Goal: Understand site structure: Understand site structure

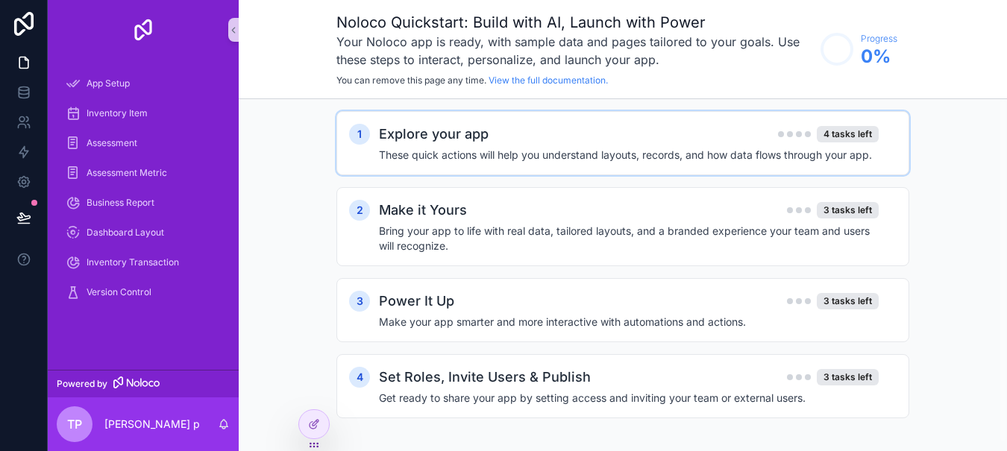
click at [437, 138] on h2 "Explore your app" at bounding box center [434, 134] width 110 height 21
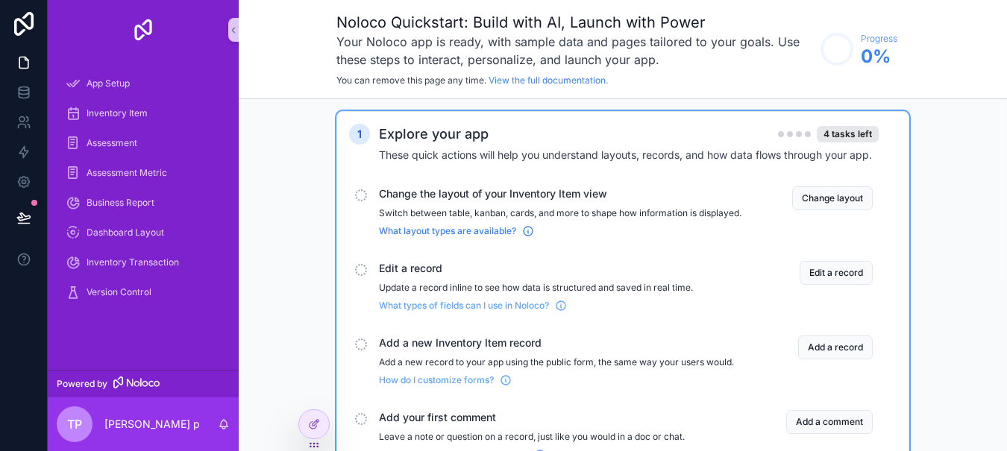
click at [456, 237] on span "What layout types are available?" at bounding box center [447, 231] width 137 height 12
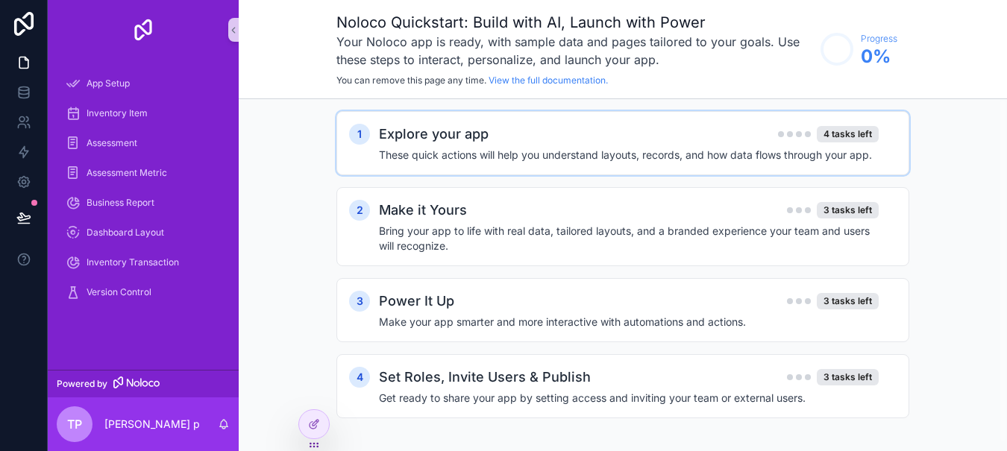
click at [455, 143] on h2 "Explore your app" at bounding box center [434, 134] width 110 height 21
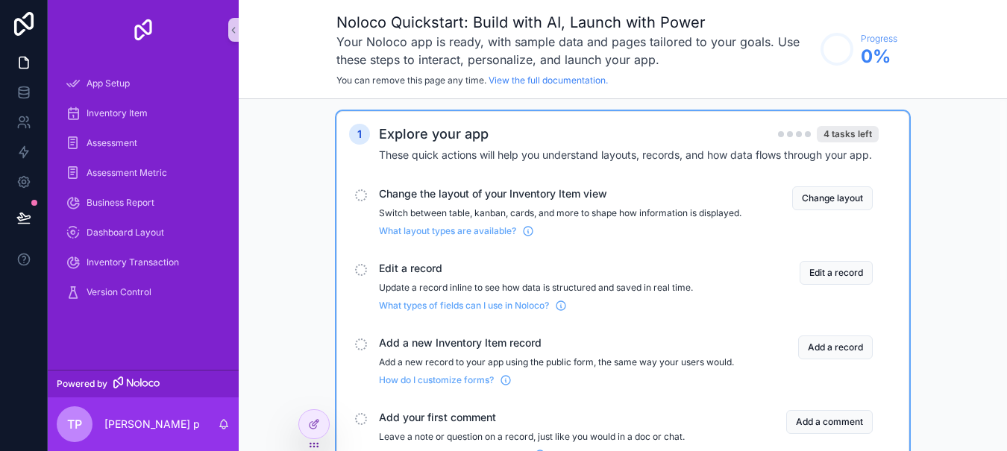
click at [842, 137] on div "4 tasks left" at bounding box center [848, 134] width 62 height 16
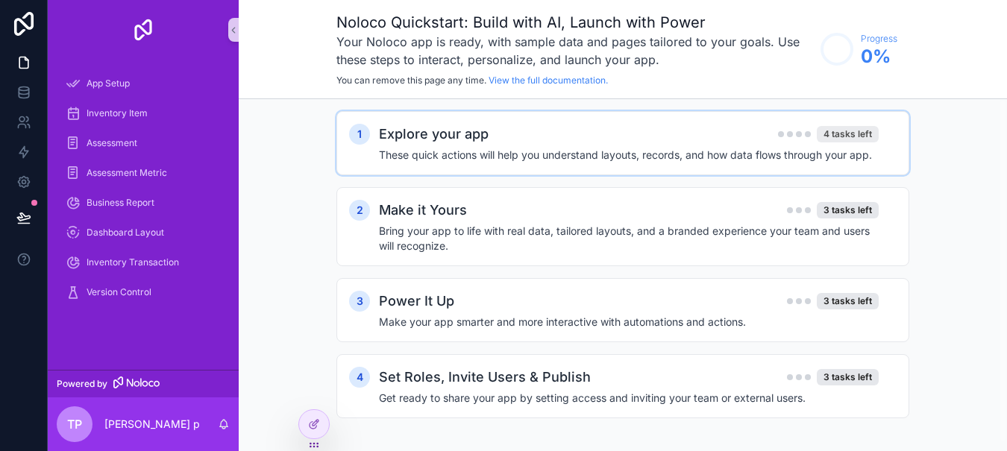
click at [850, 137] on div "4 tasks left" at bounding box center [848, 134] width 62 height 16
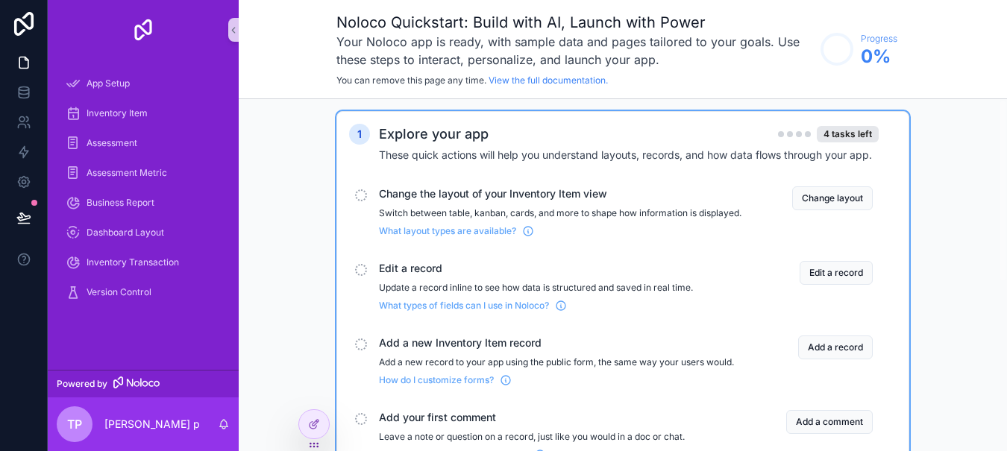
click at [582, 194] on span "Change the layout of your Inventory Item view" at bounding box center [560, 194] width 363 height 15
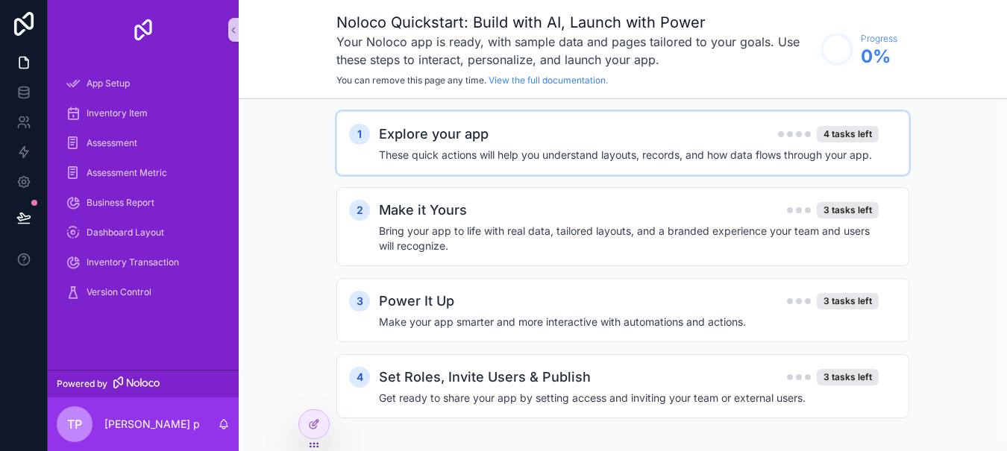
click at [835, 125] on div "Explore your app 4 tasks left" at bounding box center [629, 134] width 500 height 21
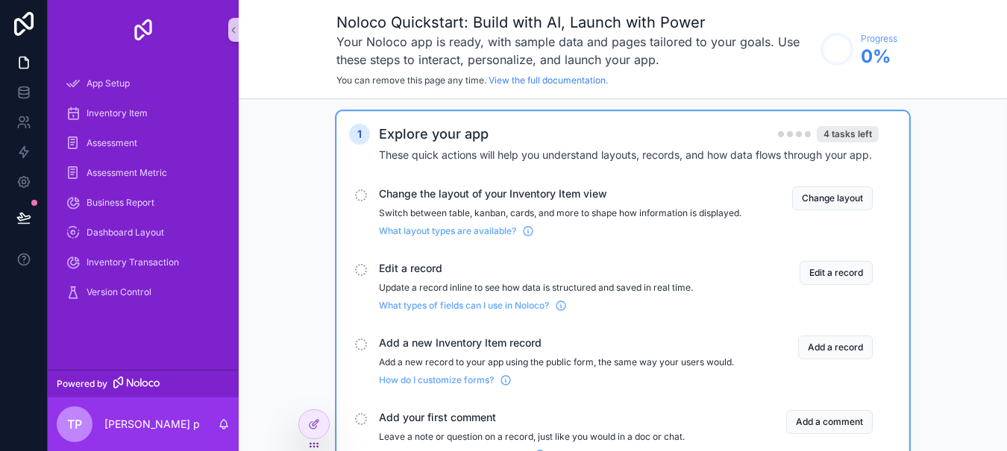
click at [840, 126] on div "4 tasks left" at bounding box center [848, 134] width 62 height 16
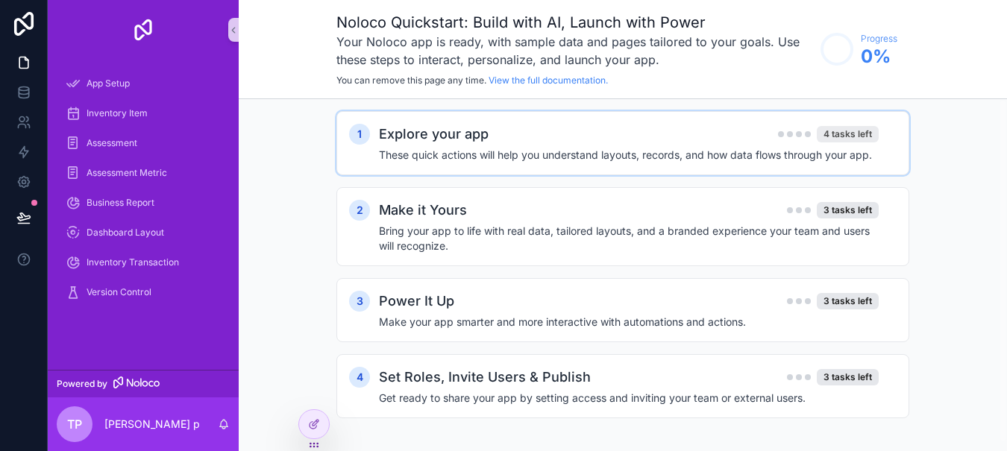
click at [840, 126] on div "4 tasks left" at bounding box center [848, 134] width 62 height 16
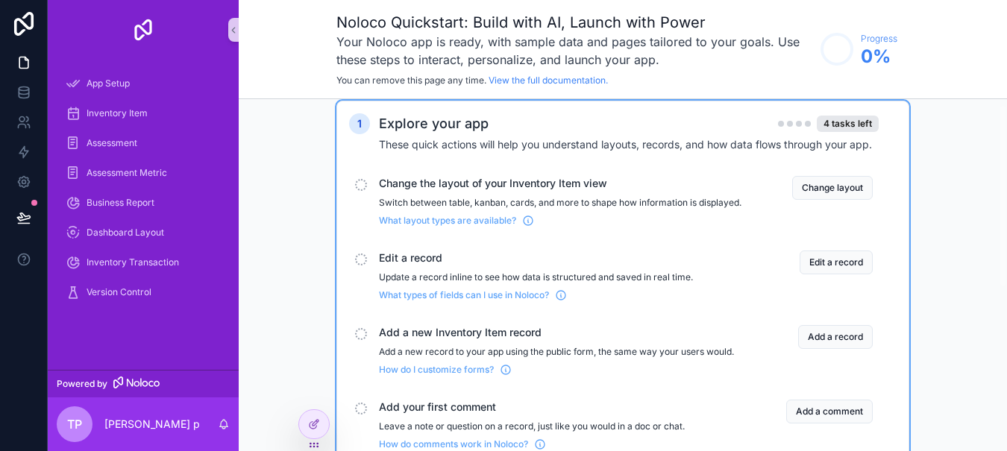
scroll to position [10, 0]
click at [815, 182] on button "Change layout" at bounding box center [832, 189] width 81 height 24
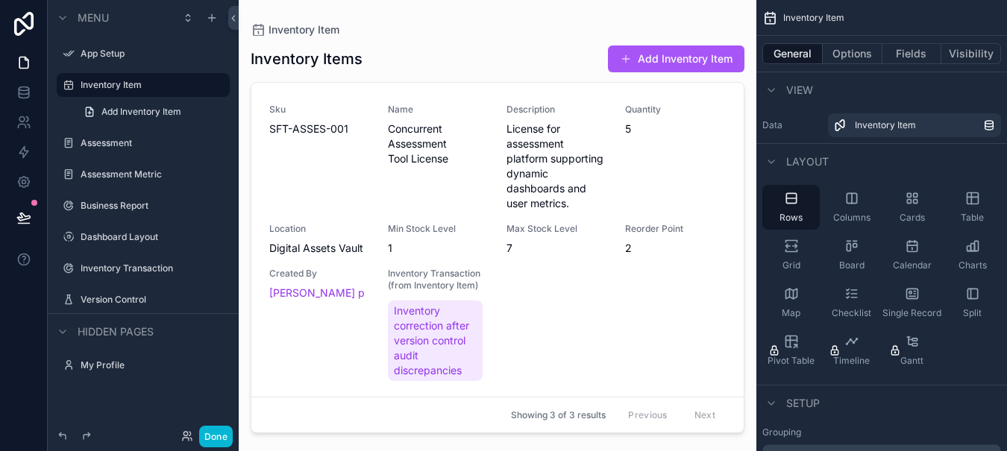
drag, startPoint x: 739, startPoint y: 150, endPoint x: 734, endPoint y: 213, distance: 62.9
click at [734, 213] on div "scrollable content" at bounding box center [498, 216] width 518 height 433
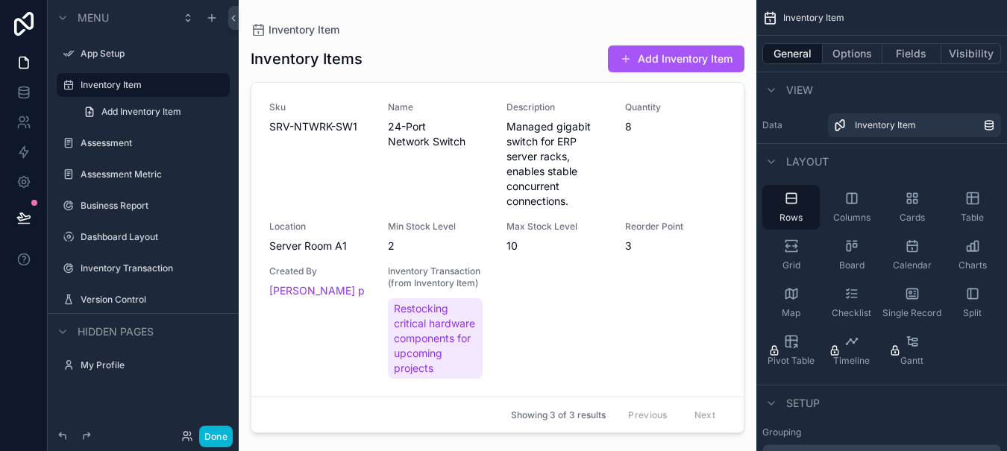
scroll to position [639, 0]
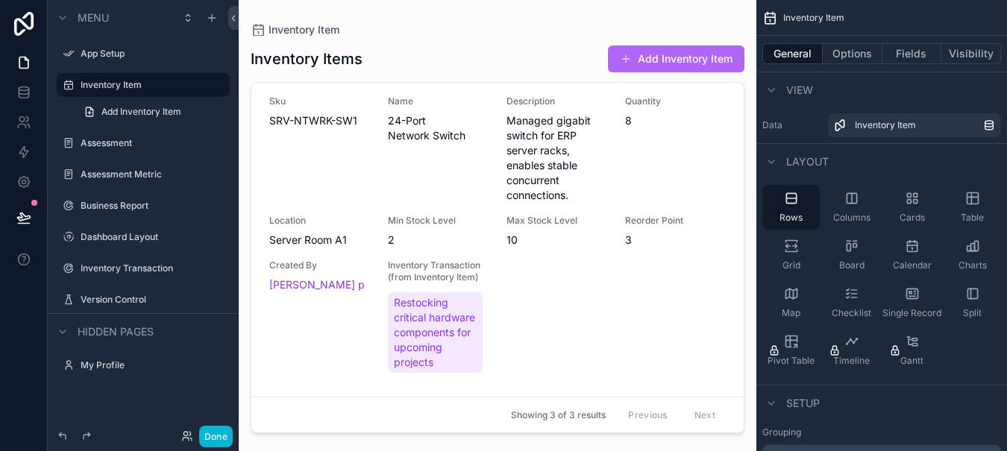
click at [642, 60] on button "Add Inventory Item" at bounding box center [676, 59] width 137 height 27
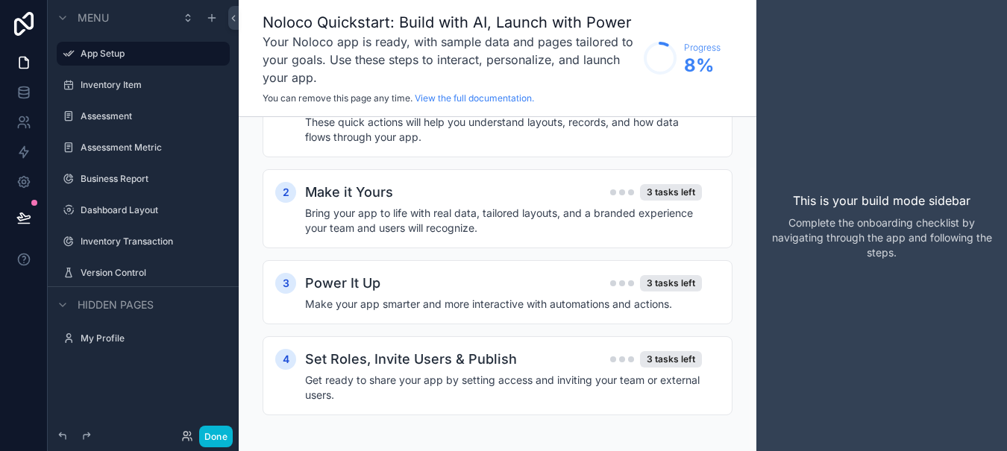
scroll to position [57, 0]
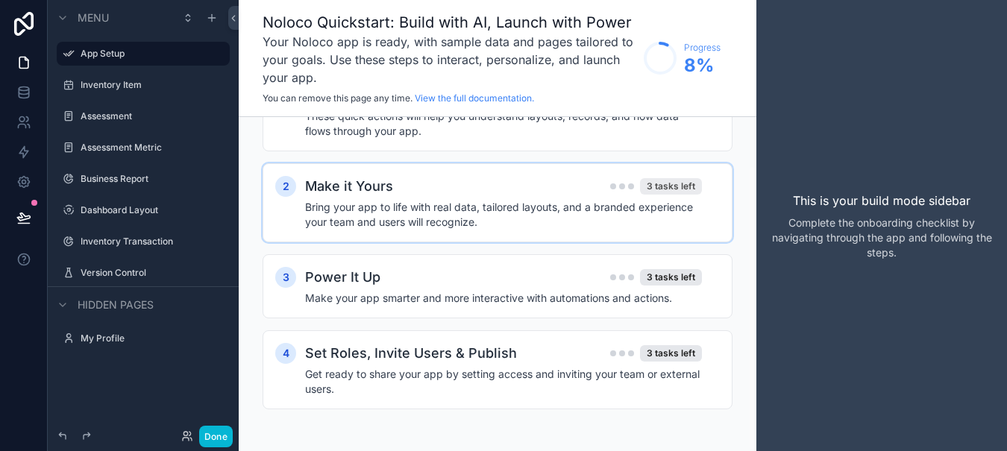
click at [664, 179] on div "3 tasks left" at bounding box center [671, 186] width 62 height 16
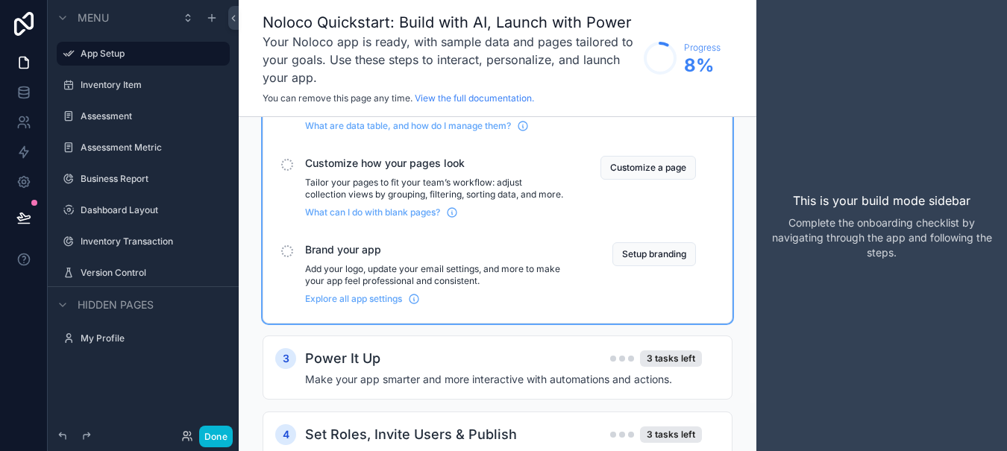
scroll to position [242, 0]
click at [654, 167] on button "Customize a page" at bounding box center [648, 167] width 95 height 24
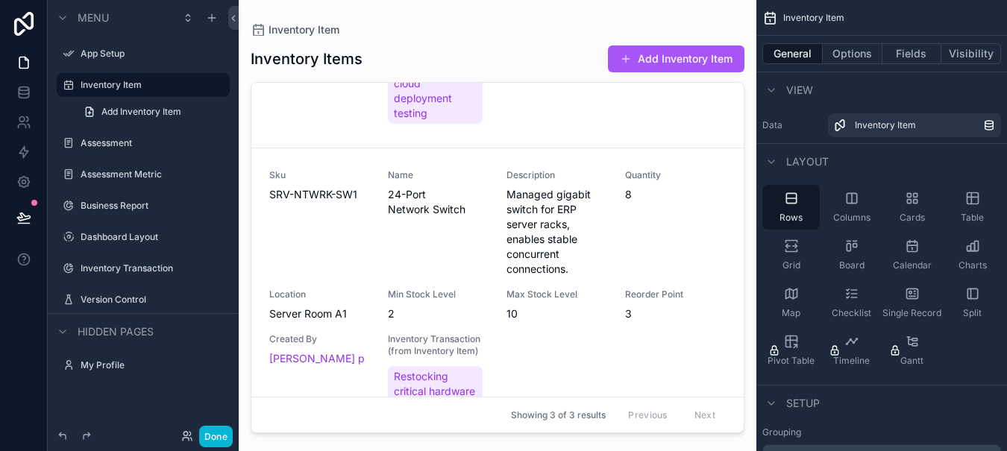
scroll to position [639, 0]
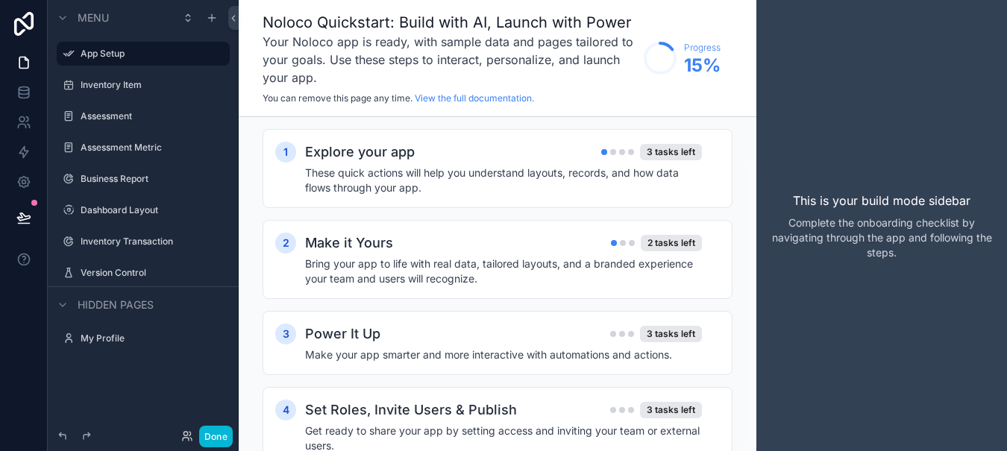
scroll to position [57, 0]
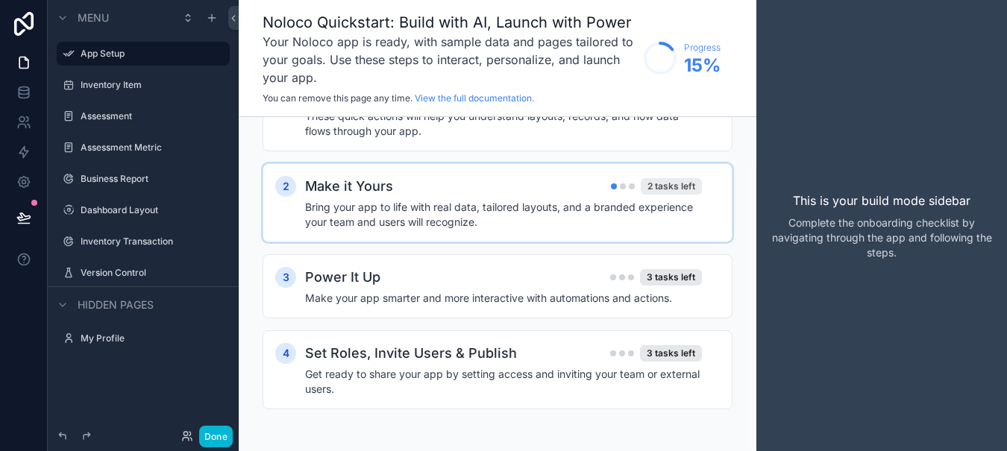
click at [665, 184] on div "2 tasks left" at bounding box center [671, 186] width 61 height 16
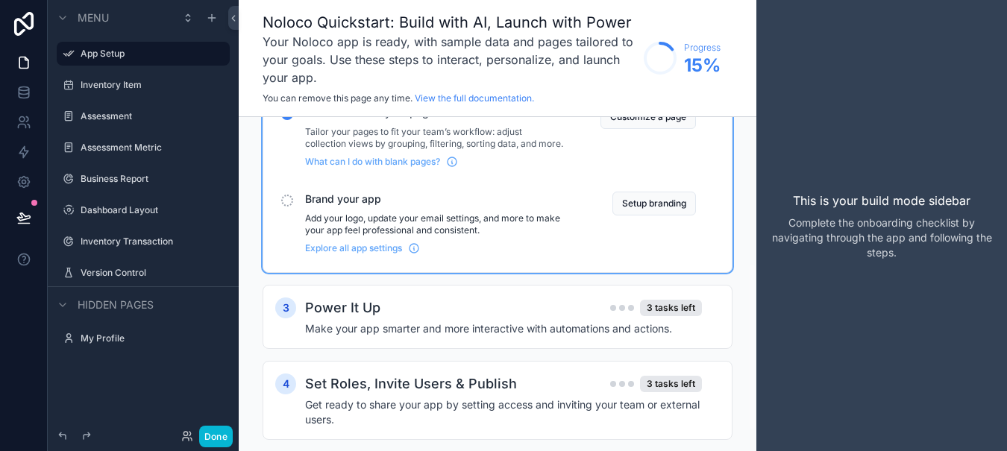
scroll to position [292, 0]
click at [680, 315] on div "3 tasks left" at bounding box center [671, 307] width 62 height 16
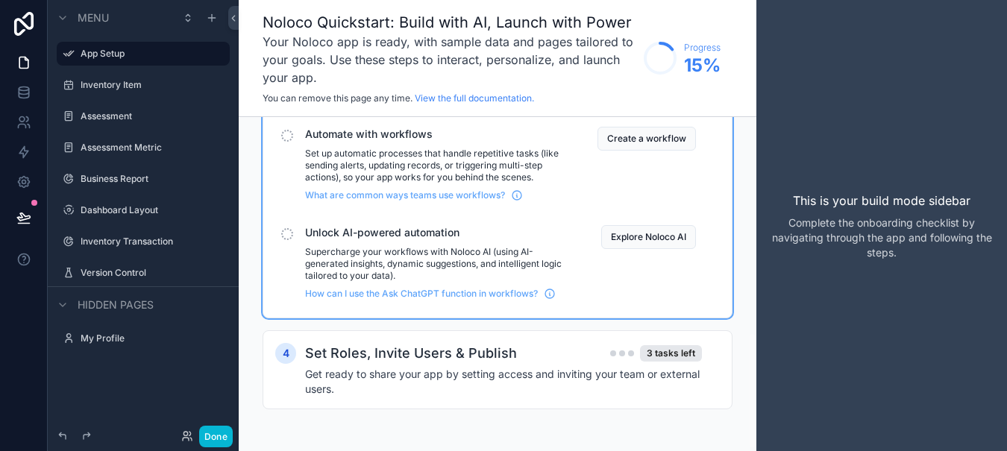
scroll to position [624, 0]
click at [452, 102] on link "View the full documentation." at bounding box center [474, 98] width 119 height 11
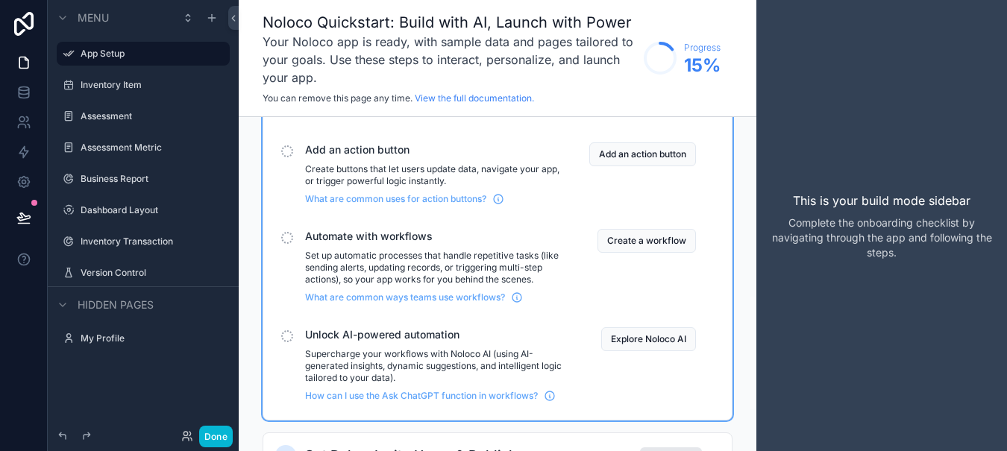
scroll to position [509, 0]
drag, startPoint x: 736, startPoint y: 5, endPoint x: 104, endPoint y: 343, distance: 716.6
click at [104, 343] on label "My Profile" at bounding box center [140, 339] width 119 height 12
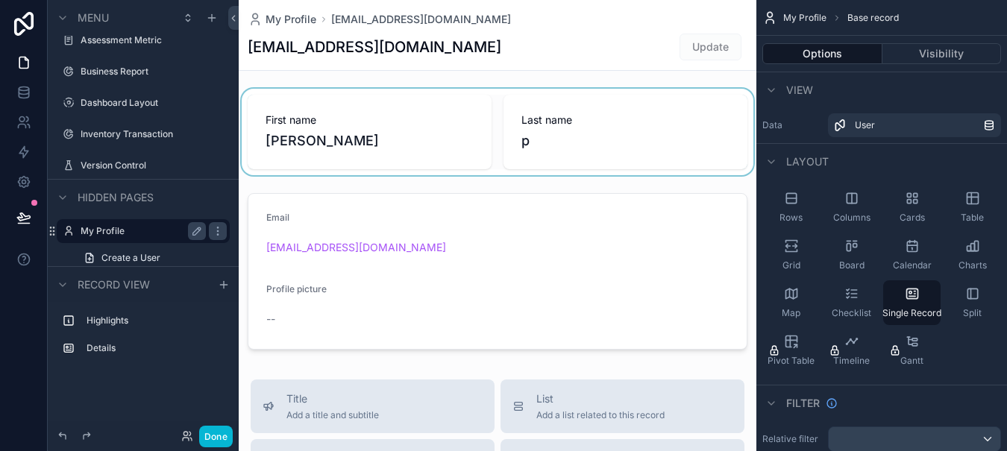
click at [297, 121] on div "scrollable content" at bounding box center [498, 132] width 518 height 87
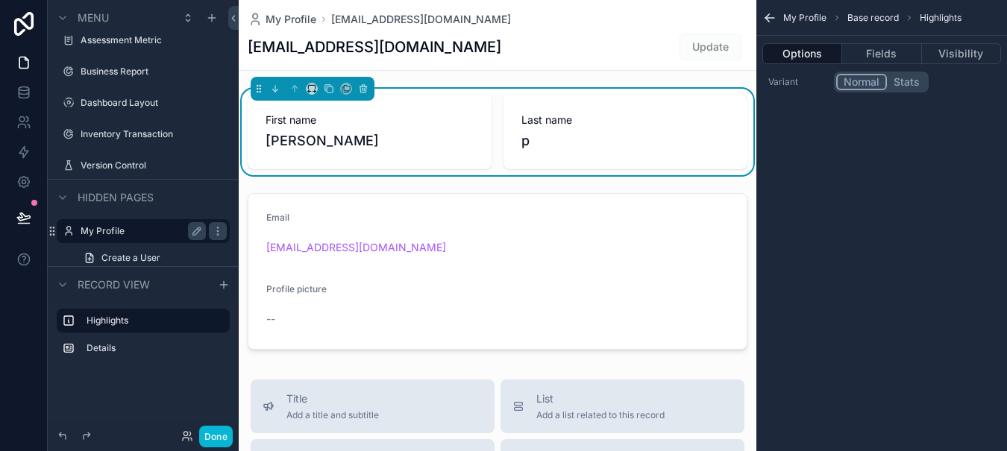
click at [294, 154] on div "First name teri" at bounding box center [370, 132] width 244 height 75
click at [292, 142] on span "[PERSON_NAME]" at bounding box center [370, 141] width 208 height 21
click at [549, 135] on span "p" at bounding box center [625, 141] width 208 height 21
click at [365, 139] on span "[PERSON_NAME]" at bounding box center [370, 141] width 208 height 21
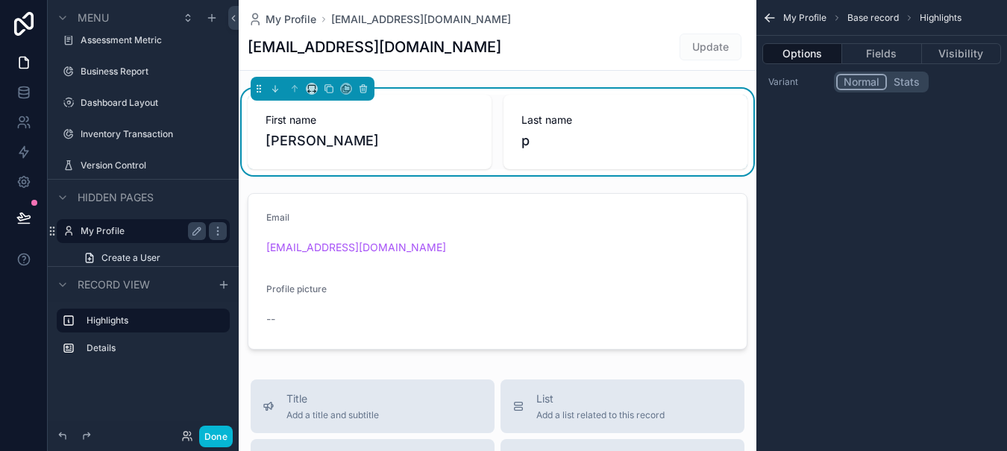
click at [292, 137] on span "[PERSON_NAME]" at bounding box center [370, 141] width 208 height 21
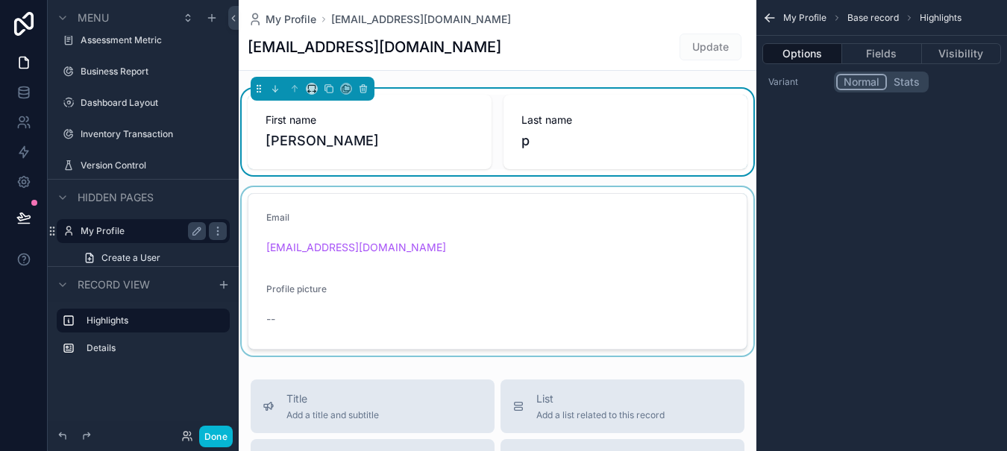
click at [323, 209] on div "scrollable content" at bounding box center [498, 271] width 518 height 169
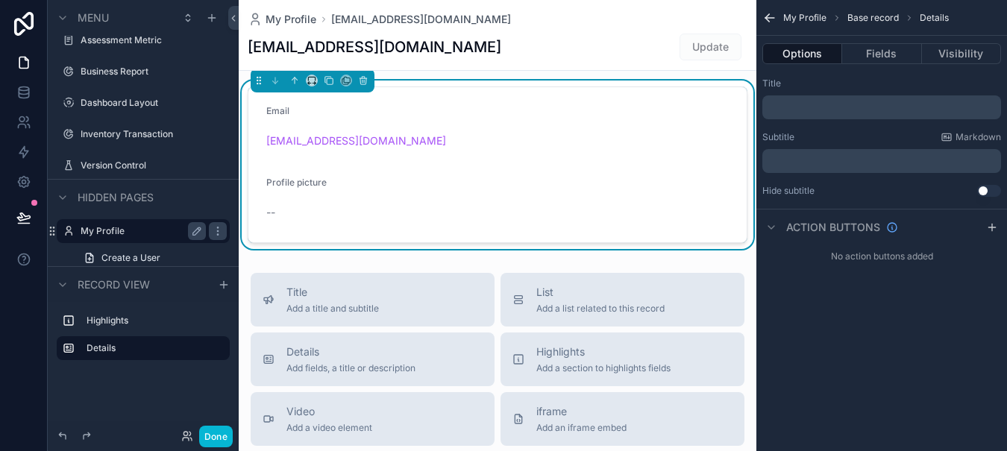
scroll to position [107, 0]
click at [320, 290] on span "Title" at bounding box center [332, 291] width 93 height 15
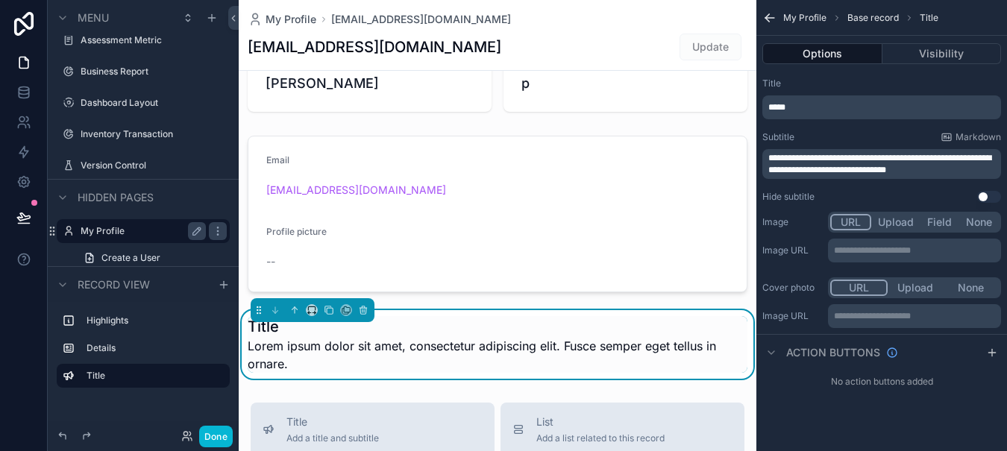
scroll to position [0, 0]
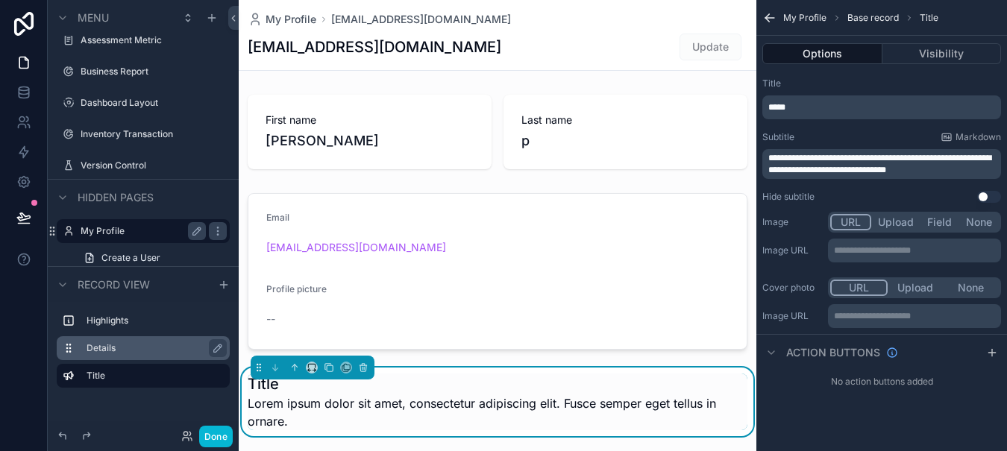
click at [169, 336] on div "Details" at bounding box center [143, 348] width 173 height 24
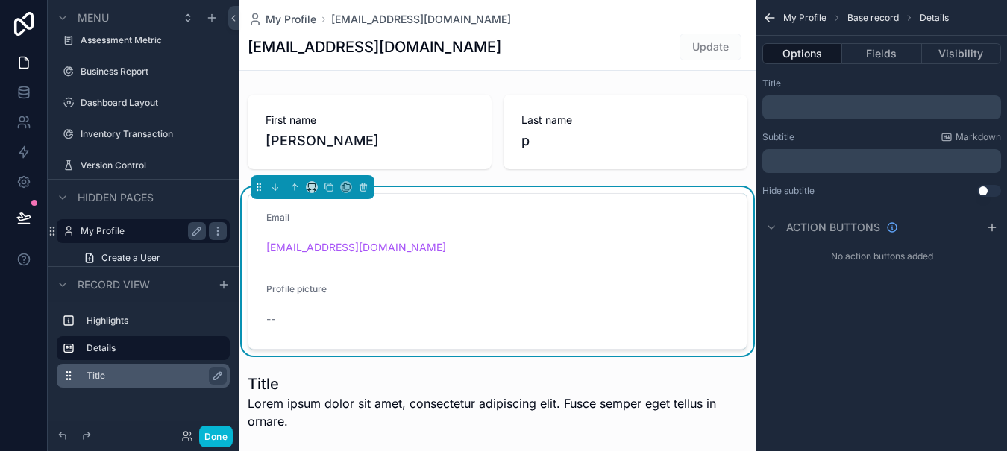
click at [137, 367] on div "Title" at bounding box center [155, 376] width 137 height 18
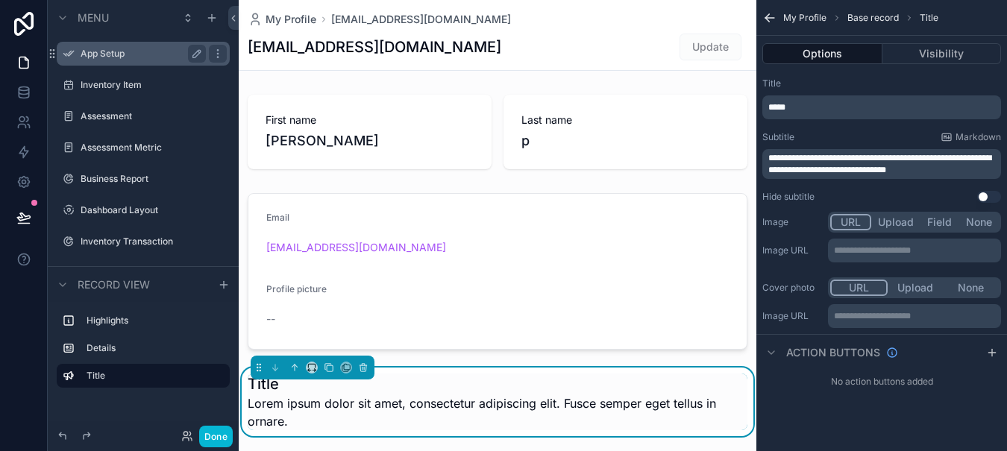
click at [113, 64] on div "App Setup" at bounding box center [143, 54] width 167 height 24
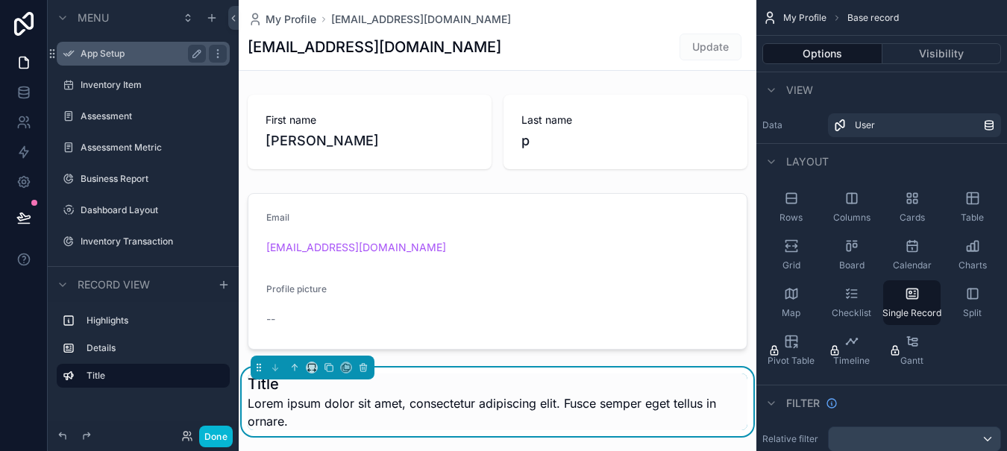
click at [107, 56] on label "App Setup" at bounding box center [140, 54] width 119 height 12
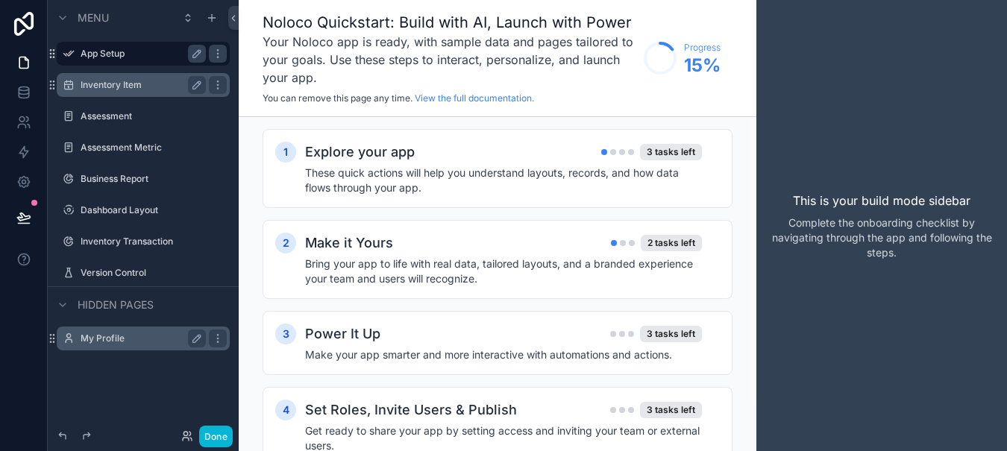
click at [113, 81] on label "Inventory Item" at bounding box center [140, 85] width 119 height 12
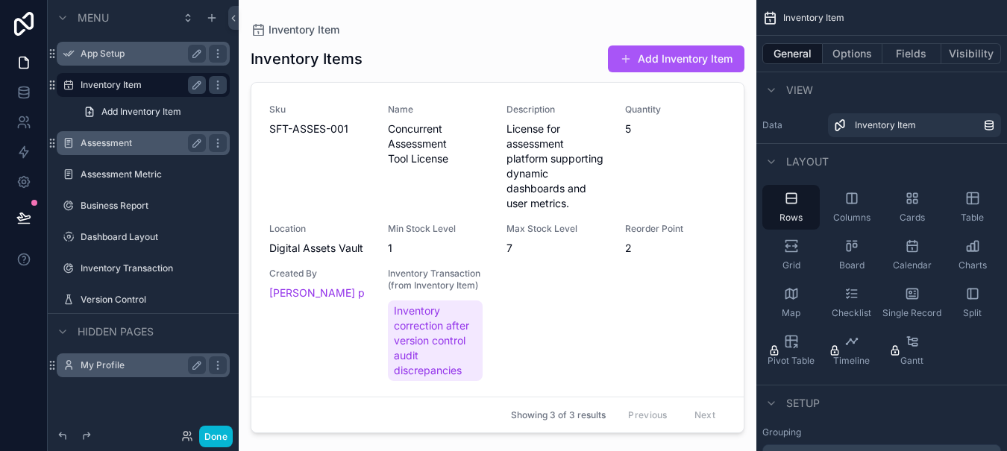
click at [125, 148] on label "Assessment" at bounding box center [140, 143] width 119 height 12
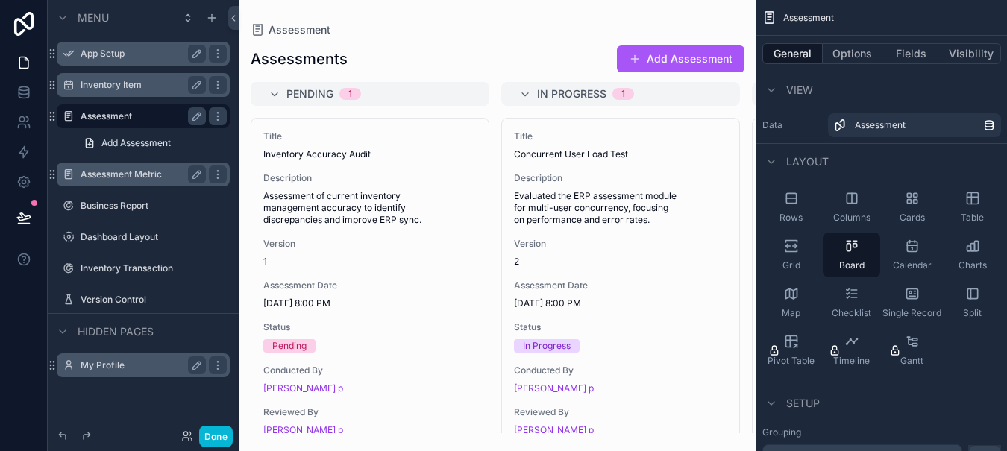
click at [130, 182] on div "Assessment Metric" at bounding box center [143, 175] width 125 height 18
click at [111, 178] on label "Assessment Metric" at bounding box center [140, 175] width 119 height 12
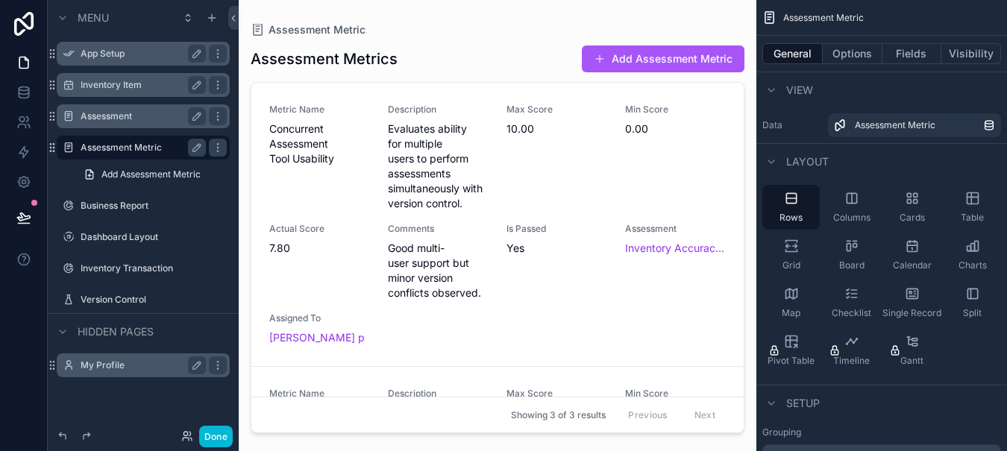
drag, startPoint x: 737, startPoint y: 212, endPoint x: 739, endPoint y: 253, distance: 41.1
click at [739, 253] on div "scrollable content" at bounding box center [498, 216] width 518 height 433
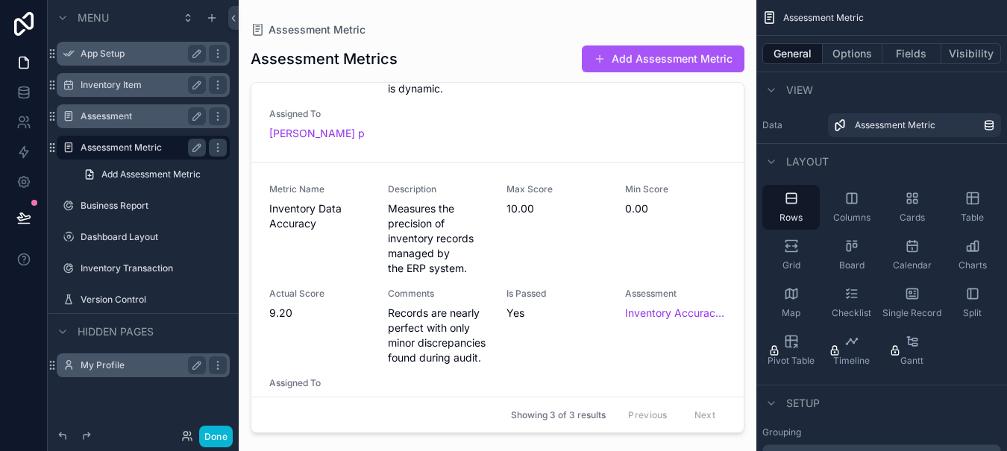
scroll to position [553, 0]
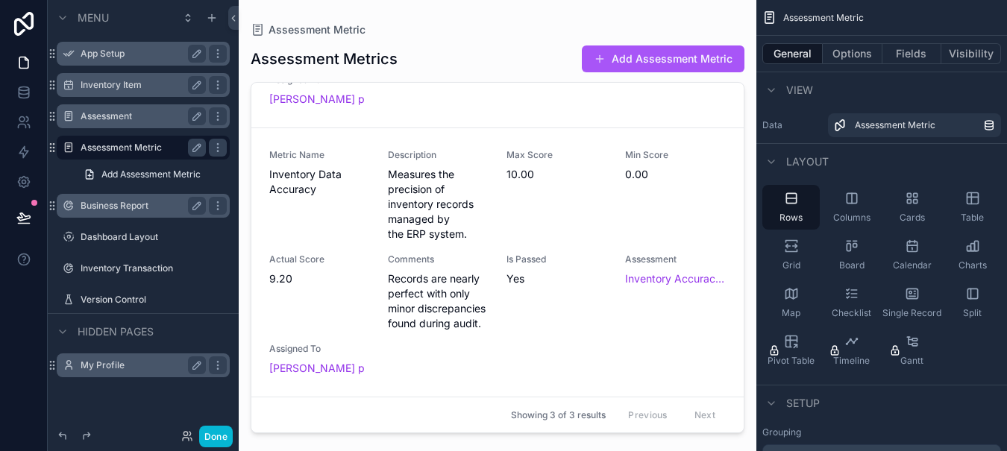
click at [125, 208] on label "Business Report" at bounding box center [140, 206] width 119 height 12
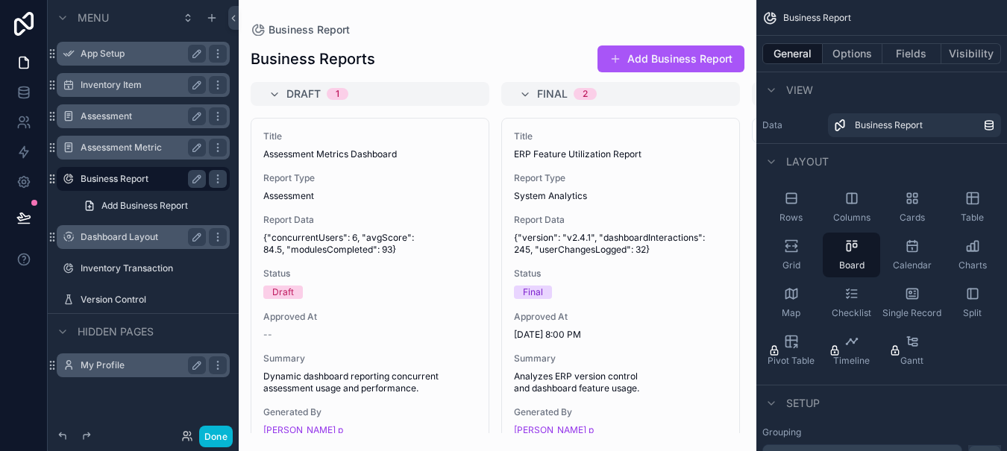
click at [111, 243] on div "Dashboard Layout" at bounding box center [143, 237] width 125 height 18
click at [94, 235] on label "Dashboard Layout" at bounding box center [140, 237] width 119 height 12
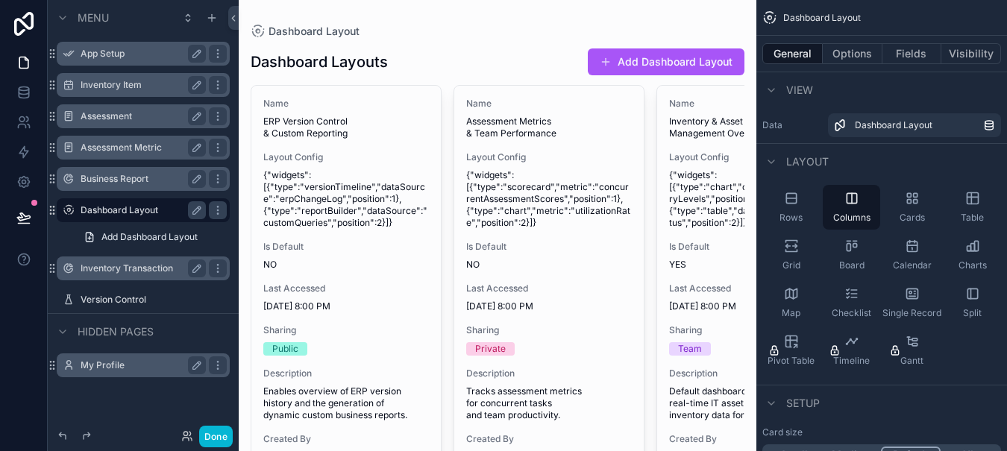
click at [141, 274] on label "Inventory Transaction" at bounding box center [140, 269] width 119 height 12
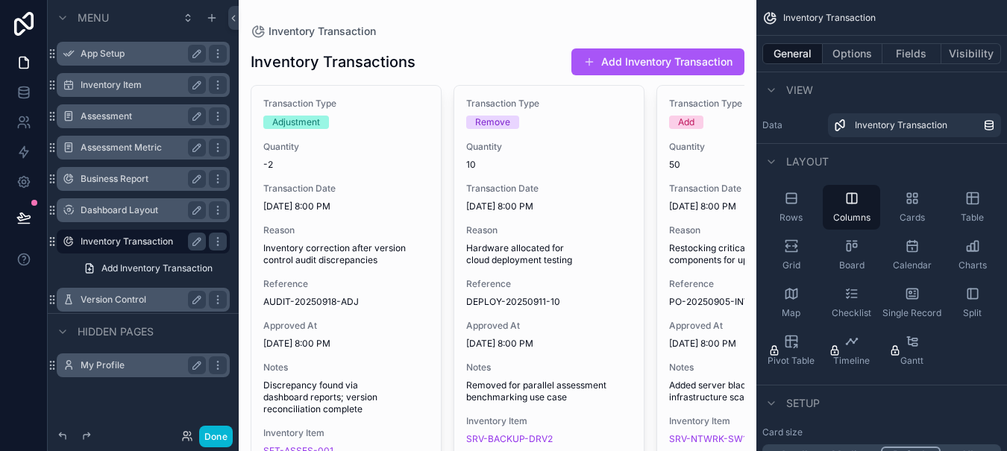
click at [122, 298] on label "Version Control" at bounding box center [140, 300] width 119 height 12
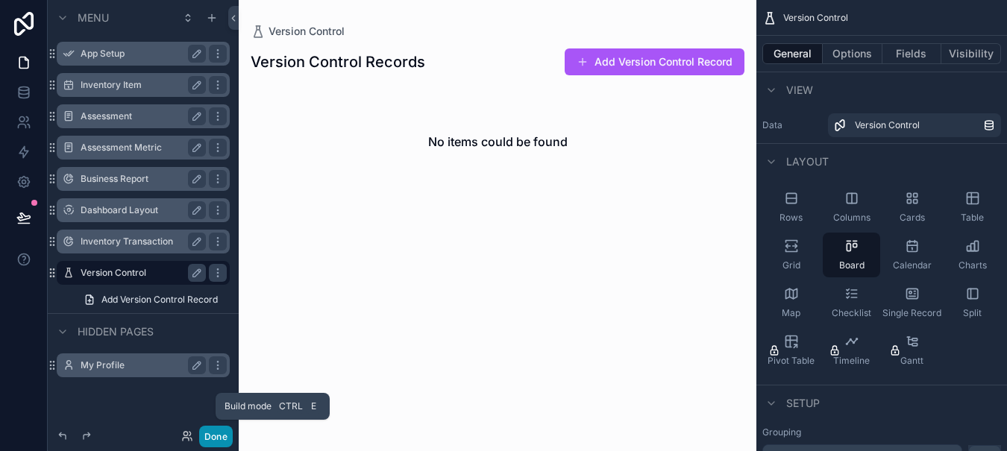
click at [217, 438] on button "Done" at bounding box center [216, 437] width 34 height 22
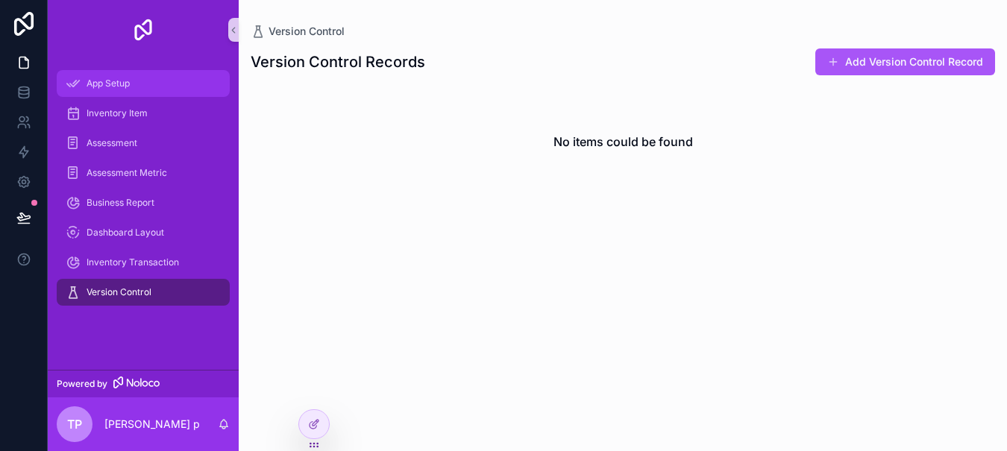
click at [139, 91] on div "App Setup" at bounding box center [143, 84] width 155 height 24
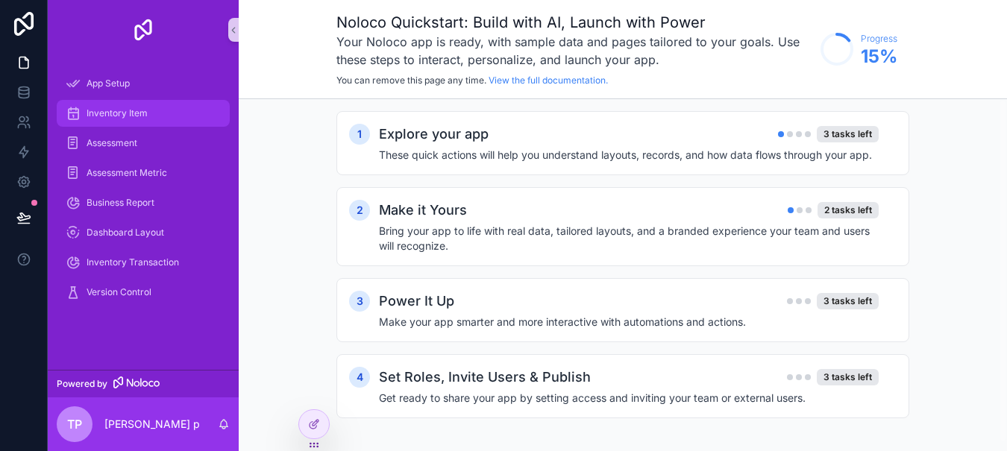
click at [148, 113] on div "Inventory Item" at bounding box center [143, 113] width 155 height 24
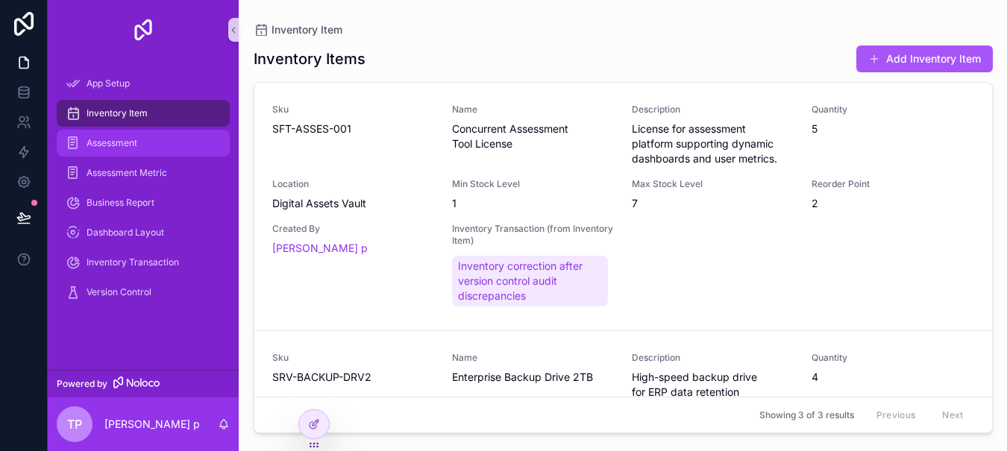
click at [155, 142] on div "Assessment" at bounding box center [143, 143] width 155 height 24
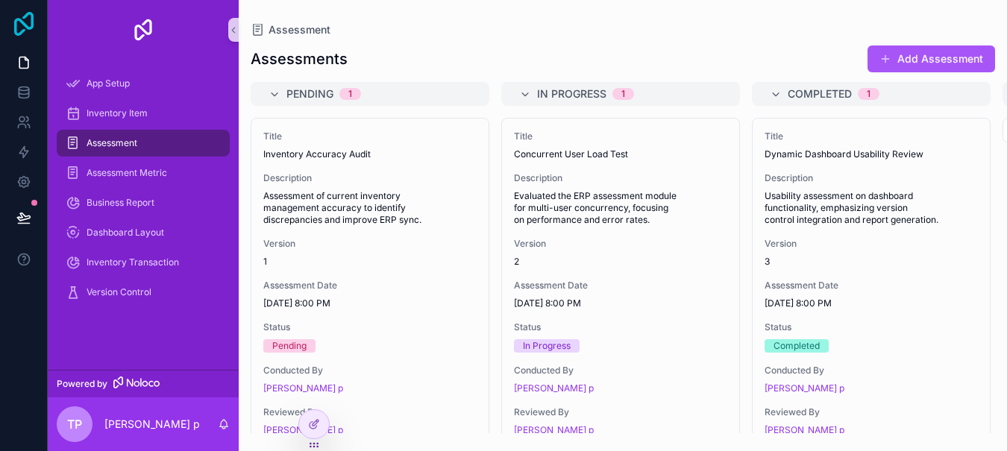
click at [24, 19] on icon at bounding box center [23, 24] width 19 height 24
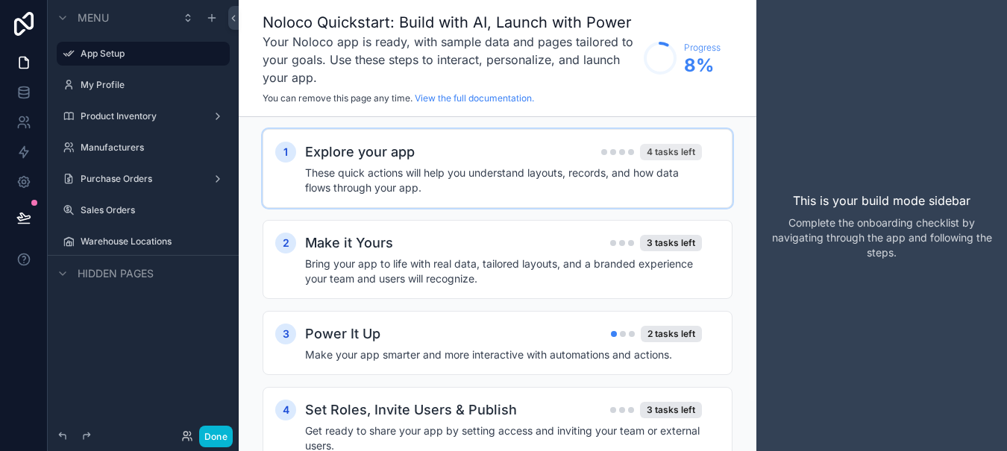
click at [671, 146] on div "4 tasks left" at bounding box center [671, 152] width 62 height 16
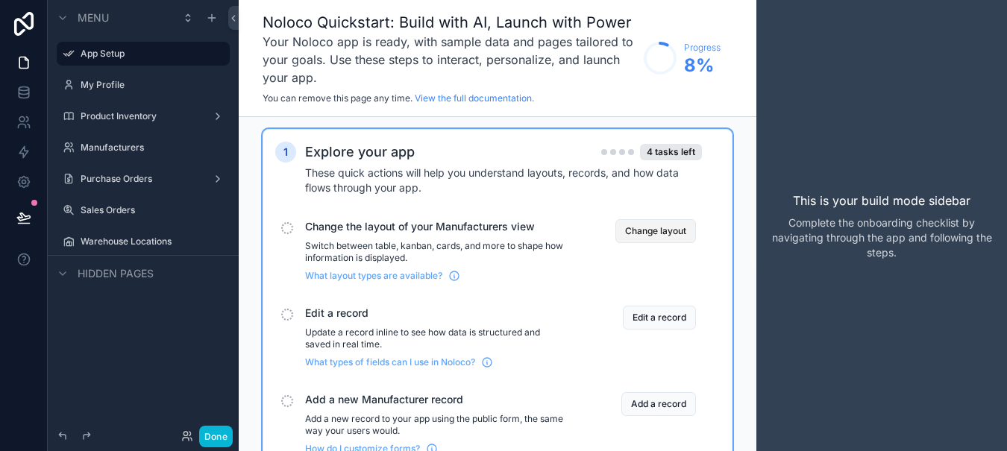
click at [659, 228] on button "Change layout" at bounding box center [655, 231] width 81 height 24
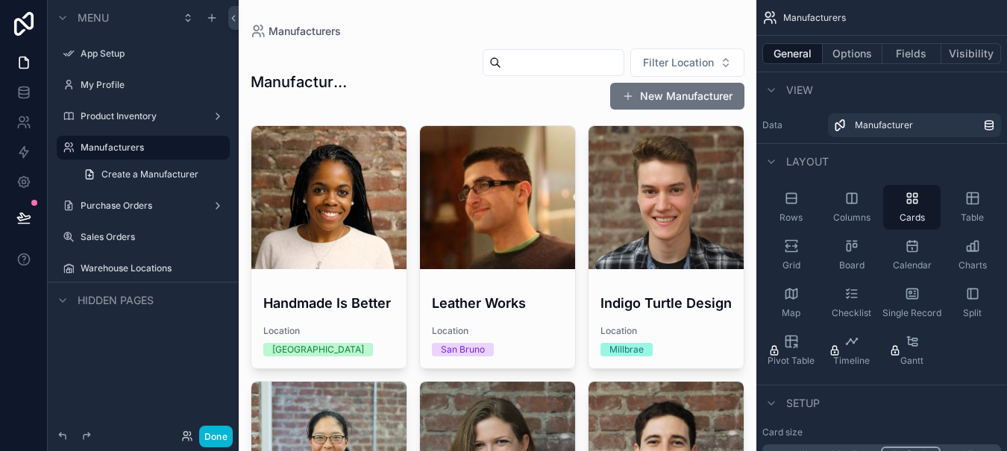
click at [163, 119] on label "Product Inventory" at bounding box center [140, 116] width 119 height 12
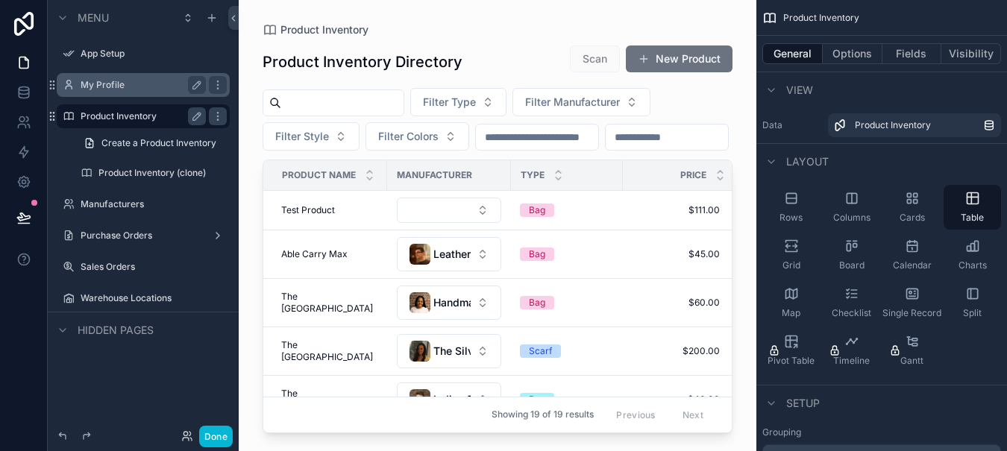
click at [143, 87] on label "My Profile" at bounding box center [140, 85] width 119 height 12
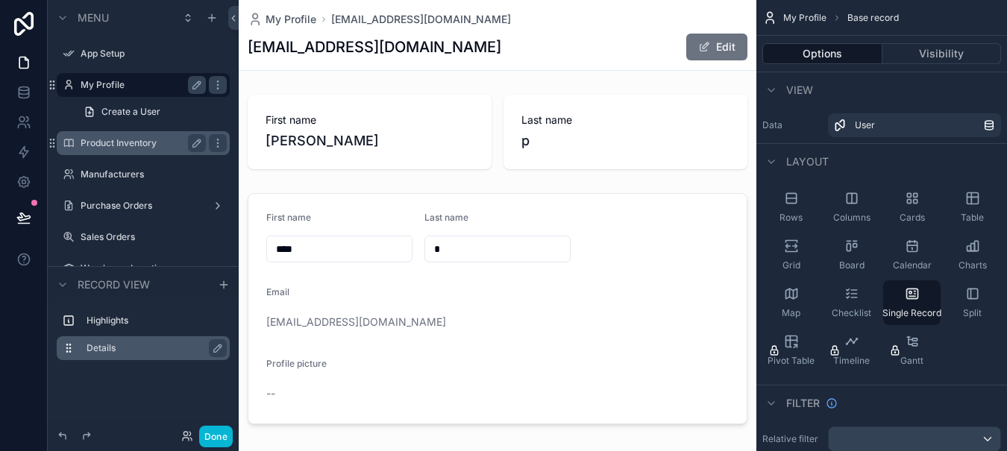
click at [145, 340] on div "Details" at bounding box center [155, 348] width 137 height 18
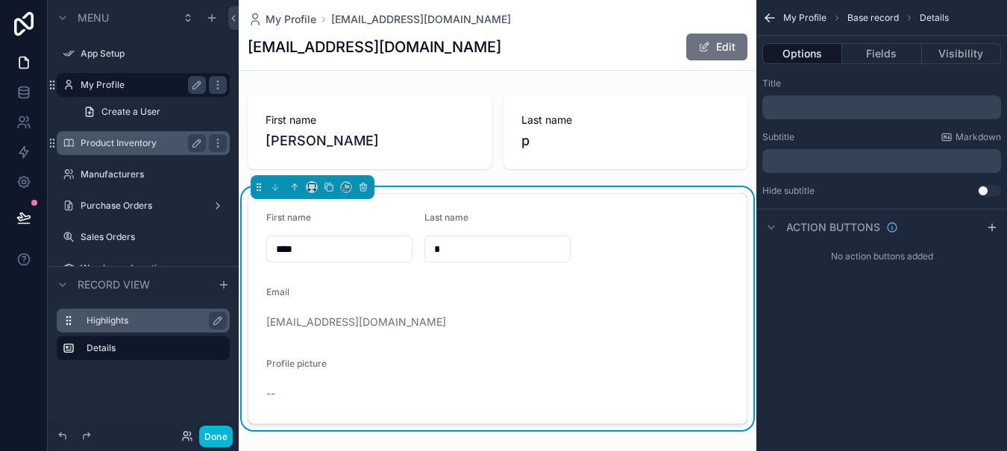
click at [139, 327] on div "Highlights" at bounding box center [155, 321] width 137 height 18
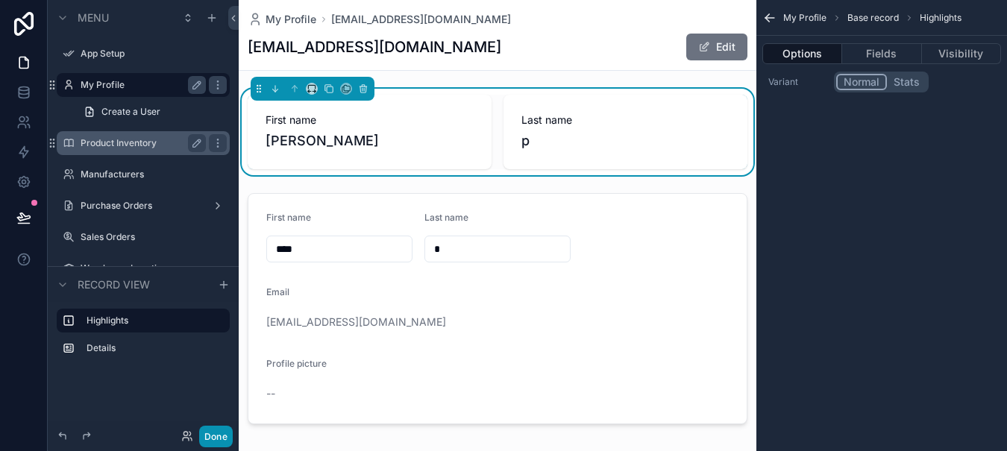
click at [213, 431] on button "Done" at bounding box center [216, 437] width 34 height 22
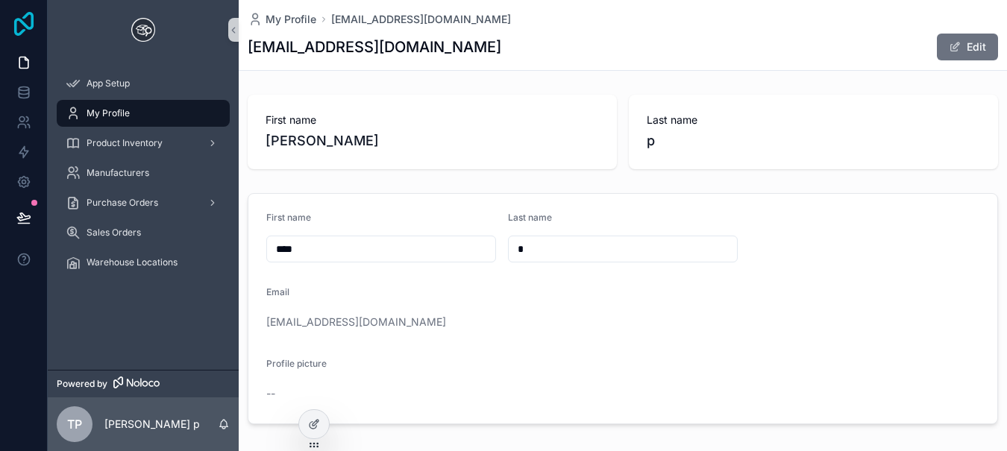
click at [26, 21] on icon at bounding box center [24, 24] width 30 height 24
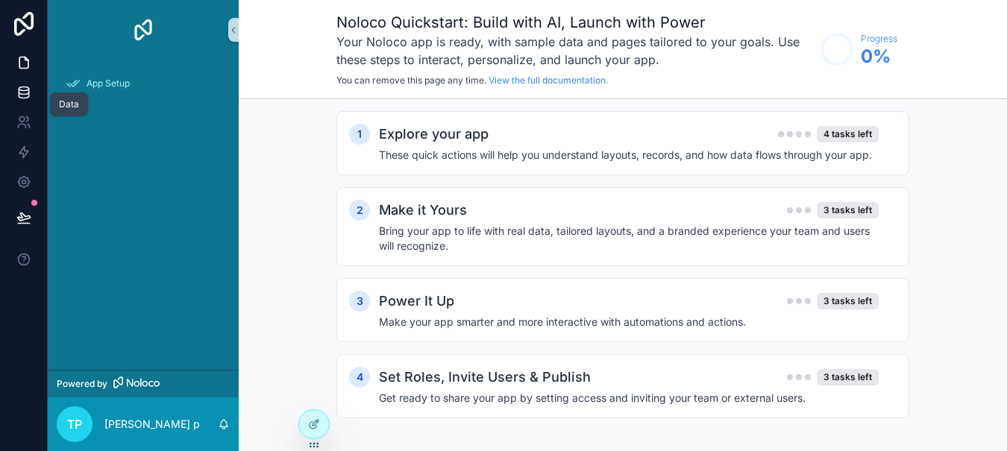
click at [26, 98] on icon at bounding box center [24, 96] width 10 height 6
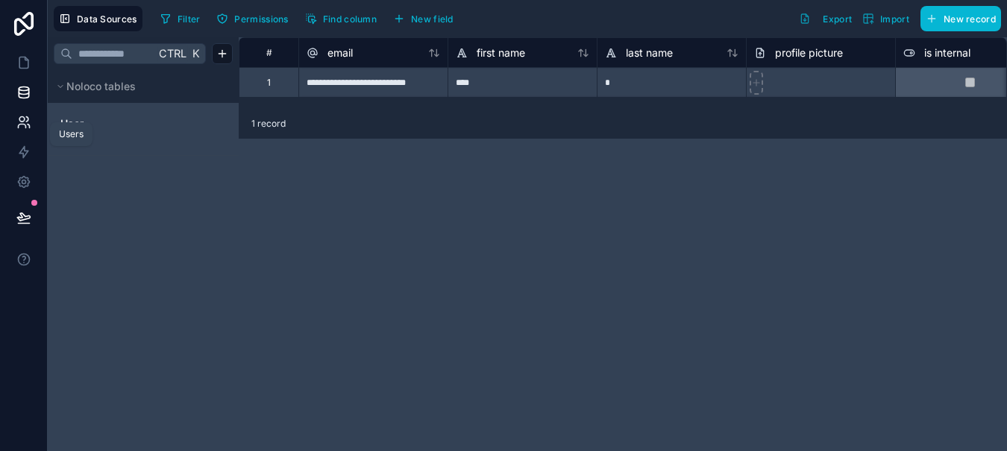
click at [28, 114] on link at bounding box center [23, 122] width 47 height 30
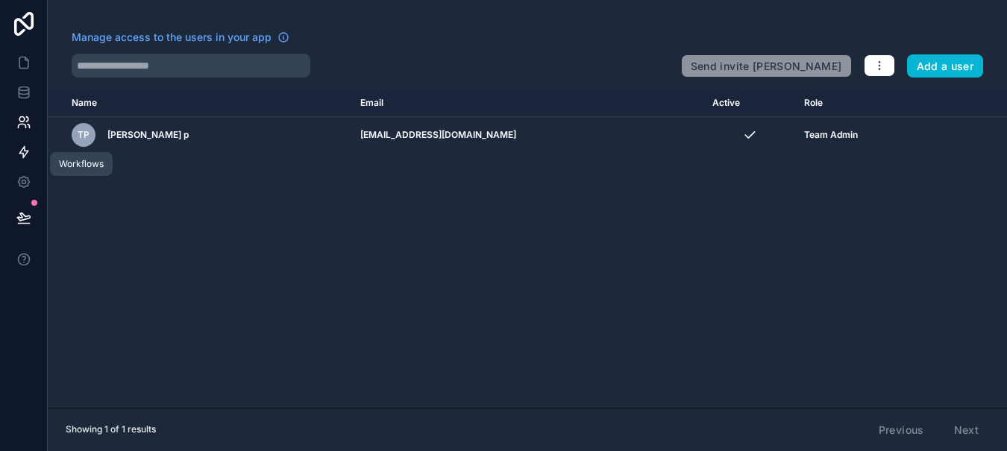
click at [32, 160] on link at bounding box center [23, 152] width 47 height 30
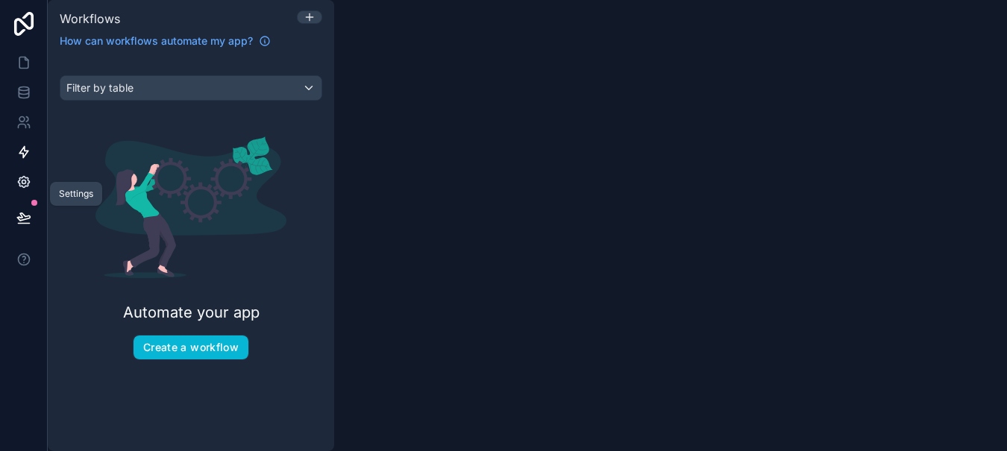
click at [34, 173] on link at bounding box center [23, 182] width 47 height 30
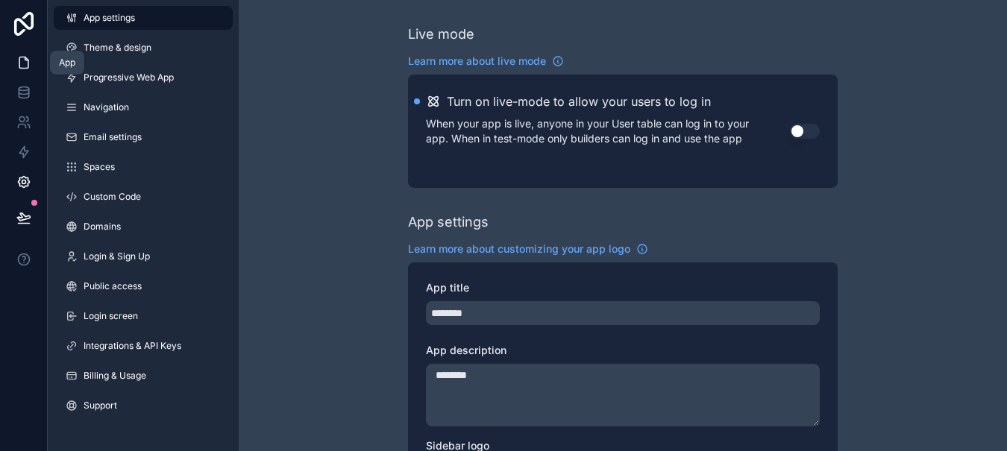
click at [19, 62] on icon at bounding box center [23, 62] width 9 height 11
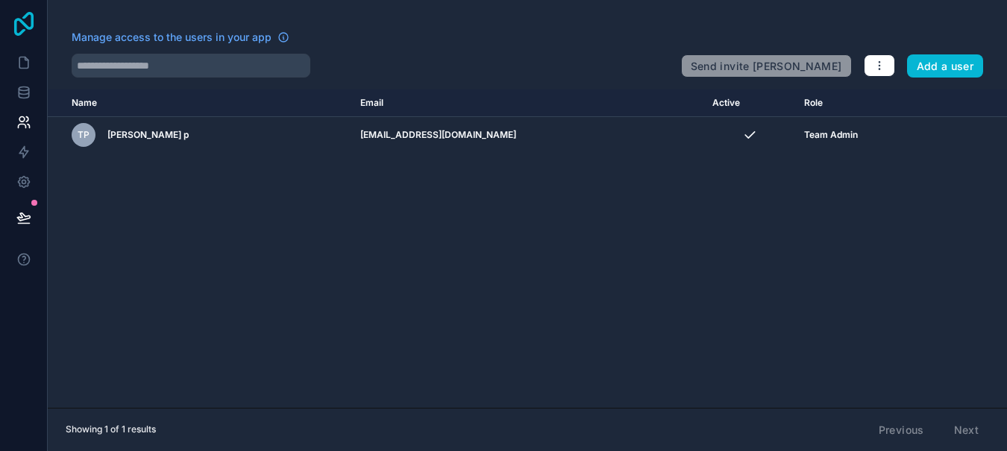
click at [25, 22] on icon at bounding box center [24, 24] width 30 height 24
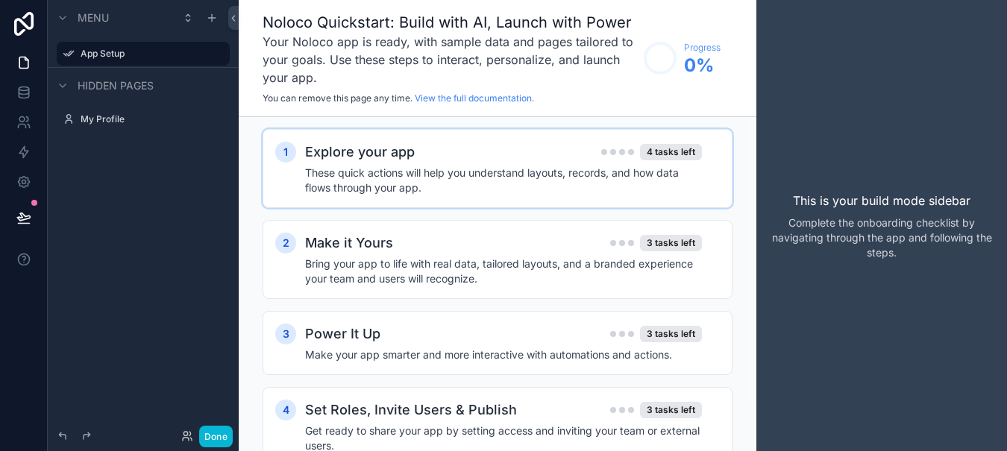
click at [583, 168] on h4 "These quick actions will help you understand layouts, records, and how data flo…" at bounding box center [503, 181] width 397 height 30
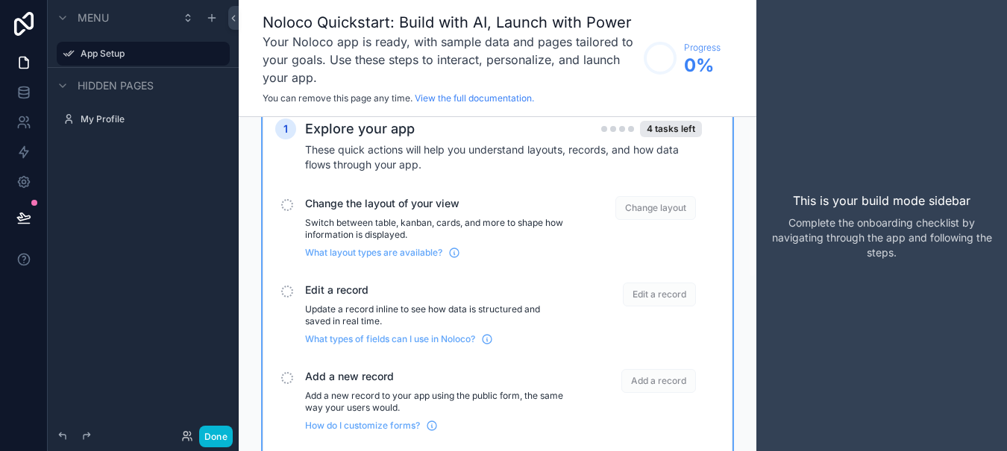
scroll to position [22, 0]
click at [680, 131] on div "4 tasks left" at bounding box center [671, 130] width 62 height 16
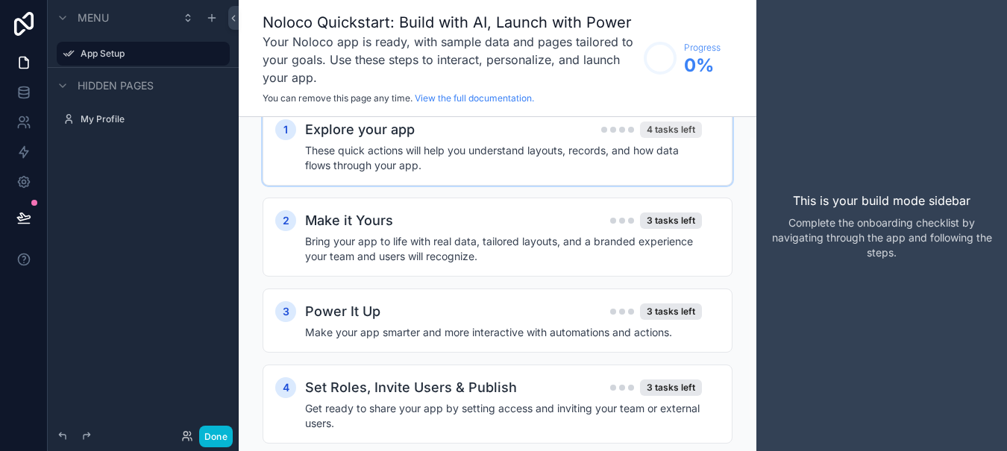
click at [680, 131] on div "4 tasks left" at bounding box center [671, 130] width 62 height 16
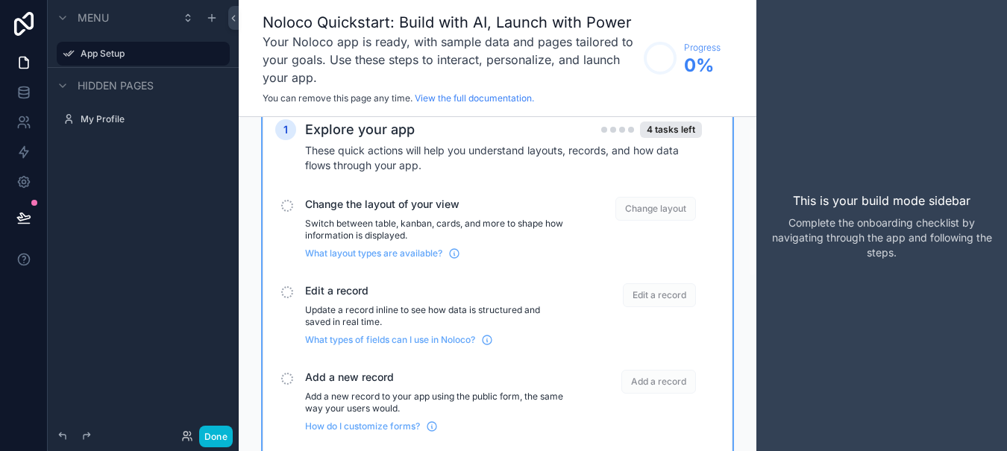
click at [659, 210] on span "Change layout" at bounding box center [655, 209] width 81 height 24
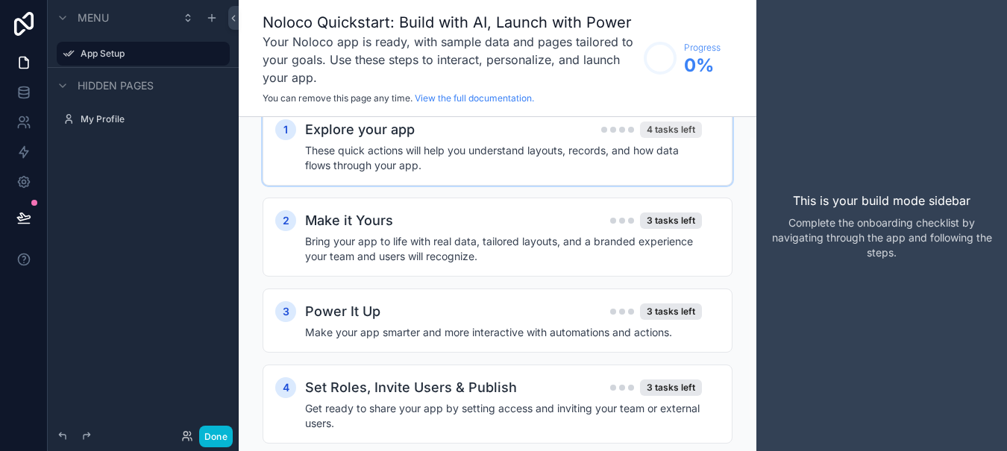
click at [662, 131] on div "4 tasks left" at bounding box center [671, 130] width 62 height 16
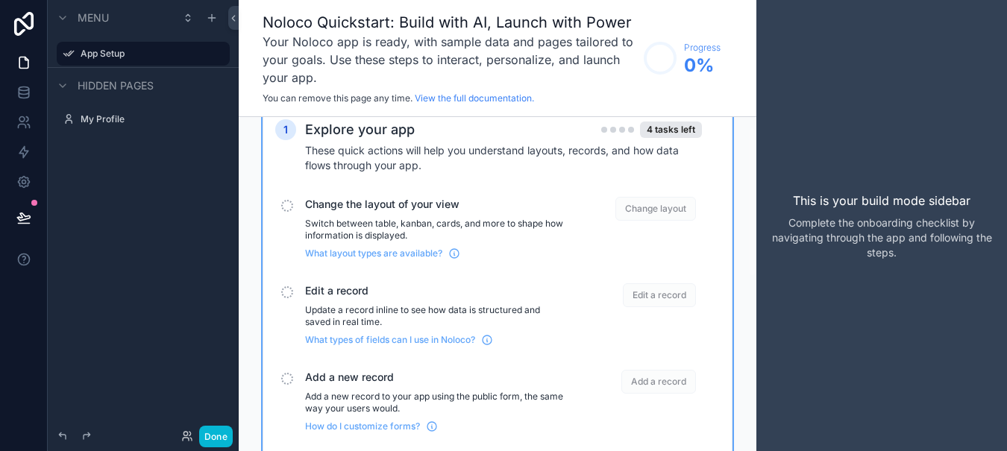
click at [385, 201] on span "Change the layout of your view" at bounding box center [435, 204] width 260 height 15
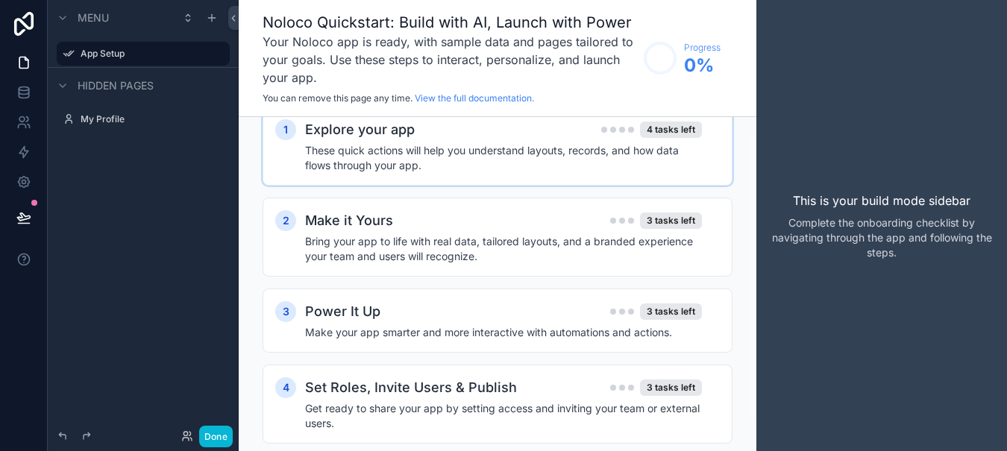
click at [363, 124] on h2 "Explore your app" at bounding box center [360, 129] width 110 height 21
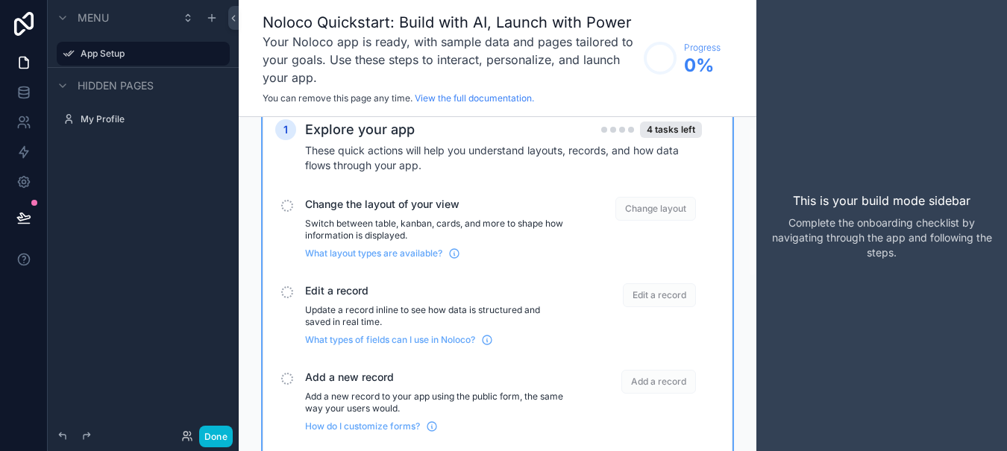
click at [657, 198] on span "Change layout" at bounding box center [655, 209] width 81 height 24
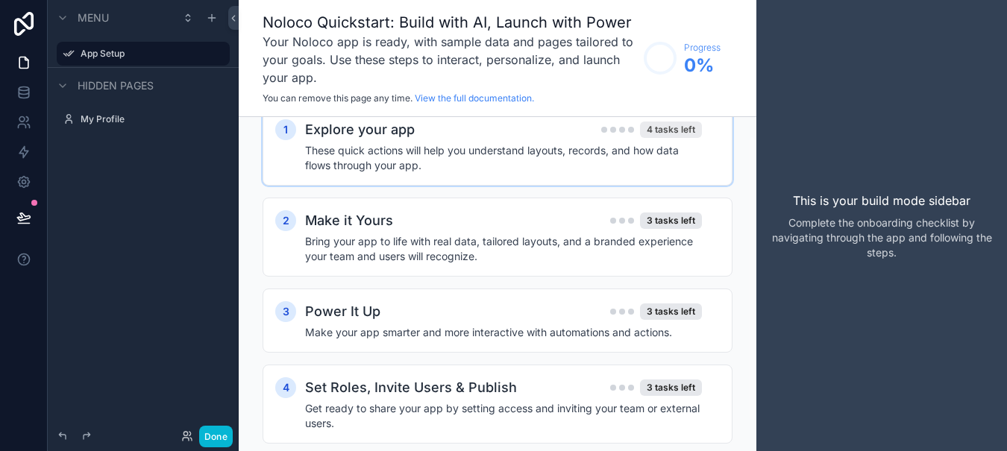
click at [662, 128] on div "4 tasks left" at bounding box center [671, 130] width 62 height 16
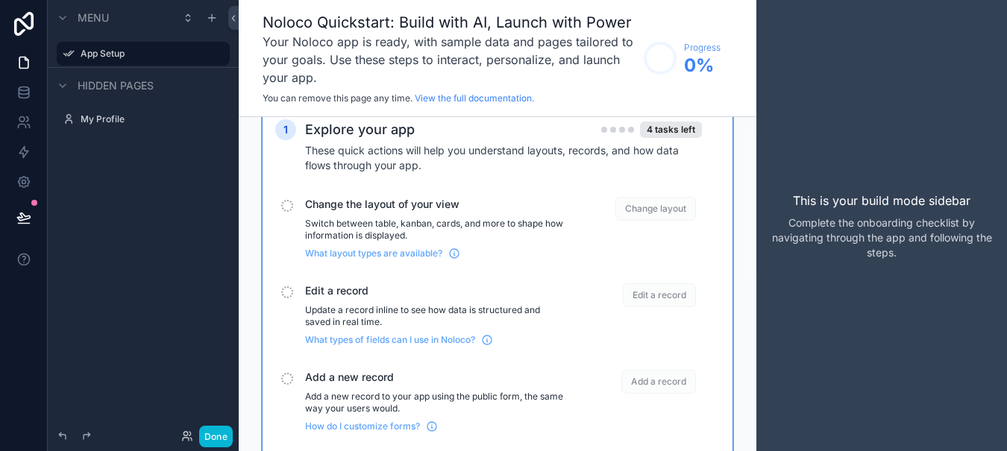
click at [654, 213] on span "Change layout" at bounding box center [655, 209] width 81 height 24
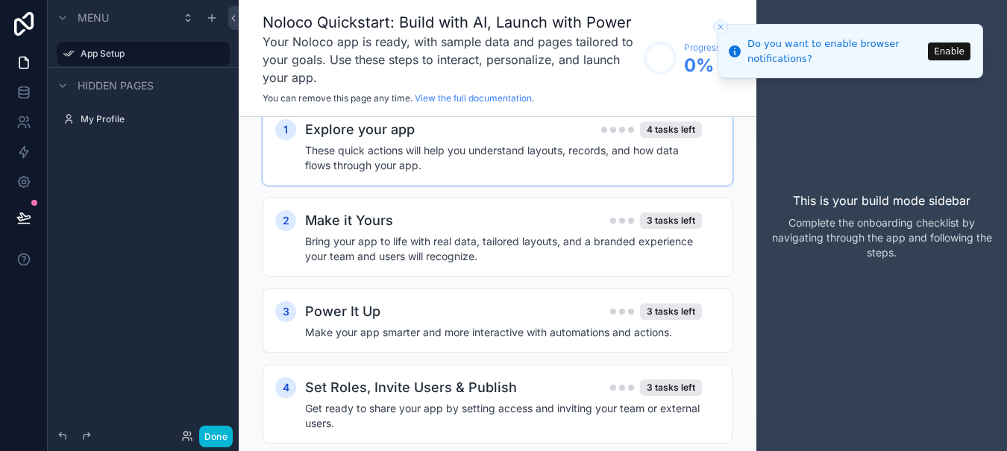
click at [959, 46] on button "Enable" at bounding box center [949, 52] width 43 height 18
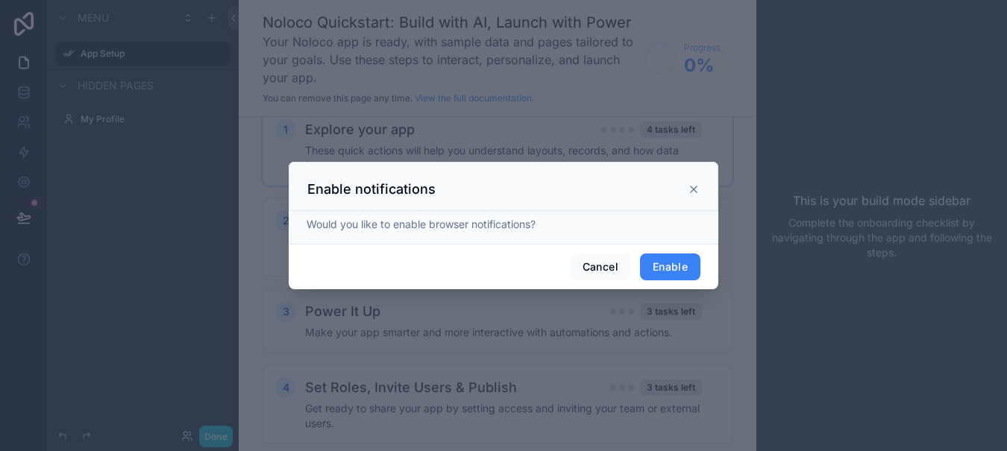
click at [673, 269] on button "Enable" at bounding box center [670, 267] width 60 height 27
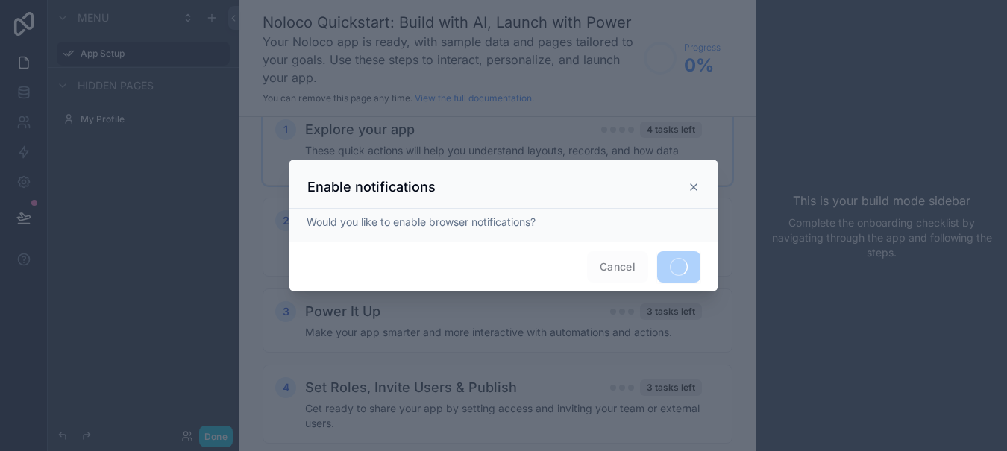
click at [689, 195] on div "Enable notifications" at bounding box center [503, 187] width 392 height 18
click at [695, 184] on icon at bounding box center [694, 187] width 12 height 12
click at [695, 189] on icon at bounding box center [694, 187] width 12 height 12
click at [697, 189] on icon at bounding box center [694, 187] width 12 height 12
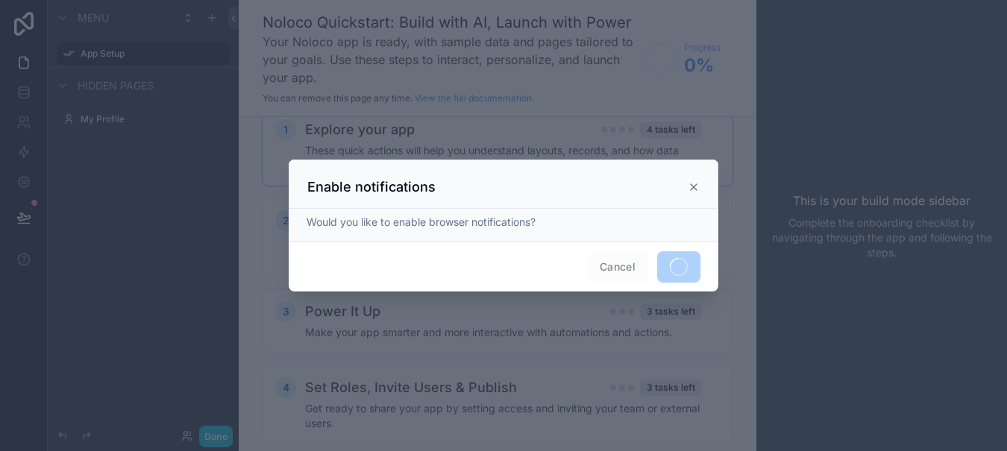
click at [611, 267] on span "Cancel" at bounding box center [617, 266] width 61 height 31
click at [616, 267] on span "Cancel" at bounding box center [617, 266] width 61 height 31
click at [696, 185] on icon at bounding box center [694, 187] width 6 height 6
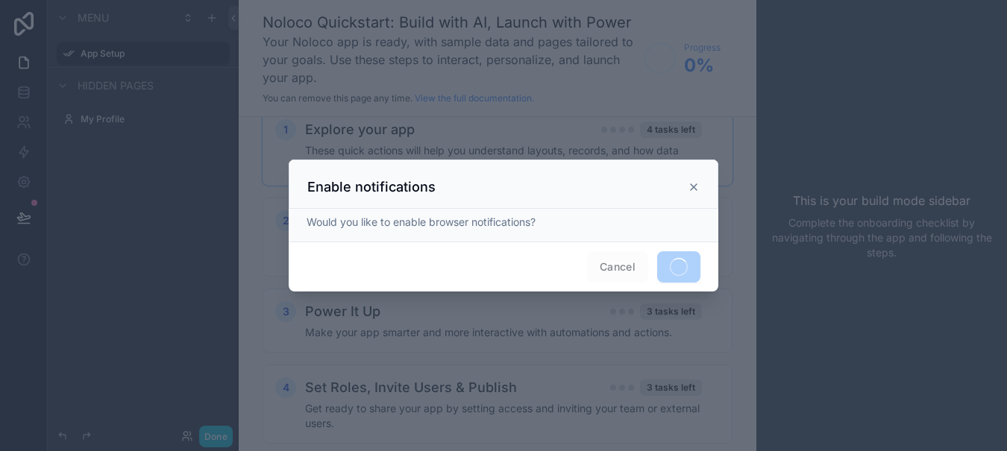
click at [690, 185] on icon at bounding box center [694, 187] width 12 height 12
